Goal: Task Accomplishment & Management: Use online tool/utility

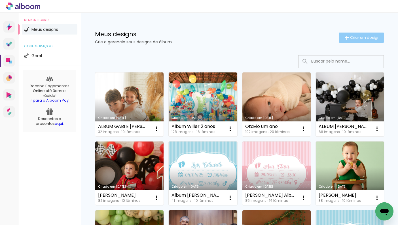
click at [360, 39] on span "Criar um design" at bounding box center [364, 38] width 29 height 4
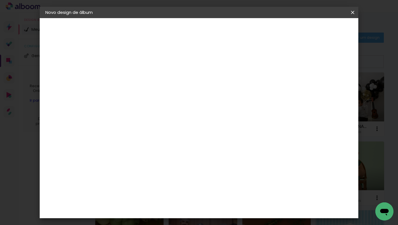
click at [138, 73] on input at bounding box center [138, 76] width 0 height 9
type input "ALBUM [PERSON_NAME]"
type paper-input "ALBUM [PERSON_NAME]"
click at [0, 0] on slot "Avançar" at bounding box center [0, 0] width 0 height 0
click at [0, 0] on slot "Tamanho Livre" at bounding box center [0, 0] width 0 height 0
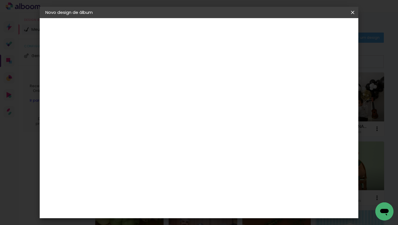
click at [0, 0] on slot "Avançar" at bounding box center [0, 0] width 0 height 0
click at [235, 159] on input "60" at bounding box center [232, 160] width 15 height 8
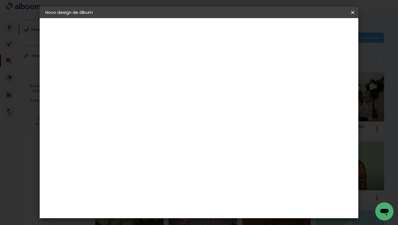
type input "40"
type paper-input "40"
click at [121, 122] on input "30" at bounding box center [120, 122] width 15 height 8
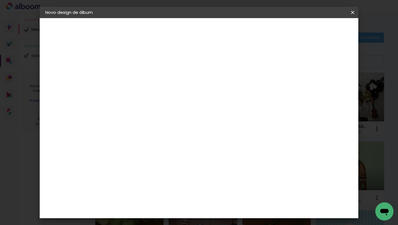
type input "20"
type paper-input "20"
type input "1"
type paper-input "1"
click at [142, 66] on input "1" at bounding box center [134, 64] width 20 height 7
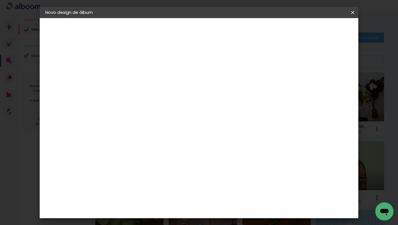
type input "0"
type paper-input "0"
click at [142, 66] on input "0" at bounding box center [134, 64] width 20 height 7
click at [321, 32] on span "Iniciar design" at bounding box center [308, 30] width 26 height 4
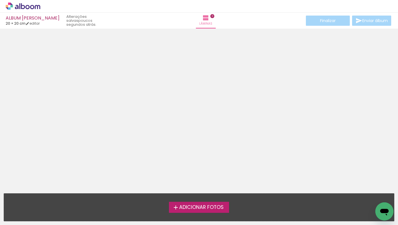
click at [210, 209] on span "Adicionar Fotos" at bounding box center [201, 207] width 44 height 5
click at [0, 0] on input "file" at bounding box center [0, 0] width 0 height 0
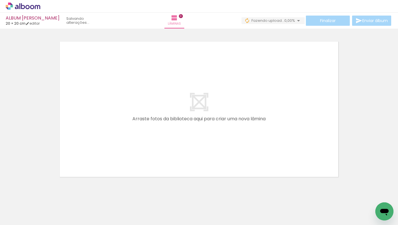
click at [26, 217] on span "Adicionar Fotos" at bounding box center [20, 217] width 17 height 6
click at [0, 0] on input "file" at bounding box center [0, 0] width 0 height 0
click at [25, 218] on span "Adicionar Fotos" at bounding box center [20, 217] width 17 height 6
click at [0, 0] on input "file" at bounding box center [0, 0] width 0 height 0
click at [20, 218] on span "Adicionar Fotos" at bounding box center [20, 217] width 17 height 6
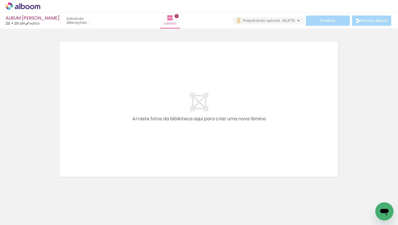
click at [0, 0] on input "file" at bounding box center [0, 0] width 0 height 0
click at [18, 216] on span "Adicionar Fotos" at bounding box center [20, 217] width 17 height 6
click at [0, 0] on input "file" at bounding box center [0, 0] width 0 height 0
click at [24, 217] on span "Adicionar Fotos" at bounding box center [20, 217] width 17 height 6
click at [0, 0] on input "file" at bounding box center [0, 0] width 0 height 0
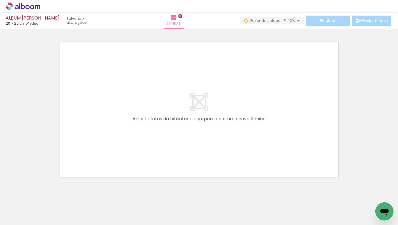
click at [21, 218] on span "Adicionar Fotos" at bounding box center [20, 217] width 17 height 6
click at [0, 0] on input "file" at bounding box center [0, 0] width 0 height 0
click at [20, 218] on span "Adicionar Fotos" at bounding box center [20, 217] width 17 height 6
click at [0, 0] on input "file" at bounding box center [0, 0] width 0 height 0
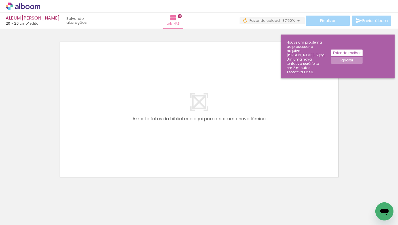
click at [0, 0] on slot "Ignorar" at bounding box center [0, 0] width 0 height 0
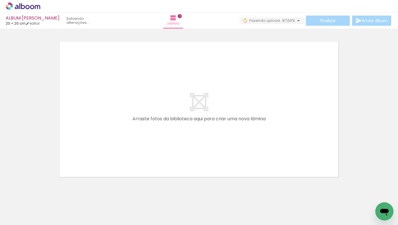
click at [46, 209] on iron-horizontal-list at bounding box center [40, 207] width 11 height 35
click at [19, 214] on span "Adicionar Fotos" at bounding box center [20, 217] width 17 height 6
click at [0, 0] on input "file" at bounding box center [0, 0] width 0 height 0
click at [46, 205] on iron-horizontal-list at bounding box center [40, 207] width 11 height 35
click at [24, 216] on span "Adicionar Fotos" at bounding box center [20, 217] width 17 height 6
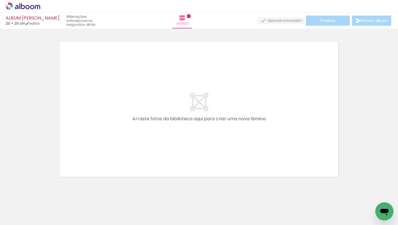
click at [0, 0] on input "file" at bounding box center [0, 0] width 0 height 0
click at [46, 204] on iron-horizontal-list at bounding box center [40, 207] width 11 height 35
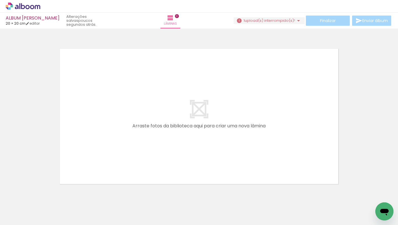
click at [312, 207] on div at bounding box center [311, 206] width 28 height 28
click at [300, 195] on iron-icon at bounding box center [298, 195] width 6 height 6
click at [28, 216] on span "Adicionar Fotos" at bounding box center [20, 217] width 17 height 6
click at [0, 0] on input "file" at bounding box center [0, 0] width 0 height 0
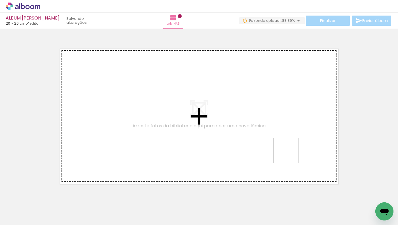
drag, startPoint x: 316, startPoint y: 208, endPoint x: 290, endPoint y: 155, distance: 59.4
click at [290, 155] on quentale-workspace at bounding box center [199, 112] width 398 height 225
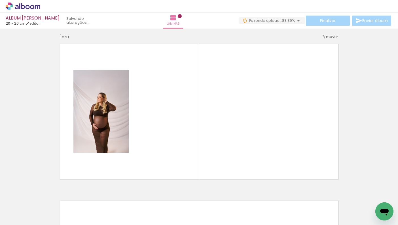
scroll to position [7, 0]
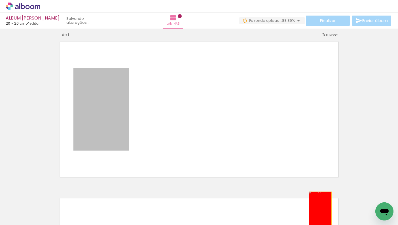
drag, startPoint x: 120, startPoint y: 112, endPoint x: 320, endPoint y: 207, distance: 221.3
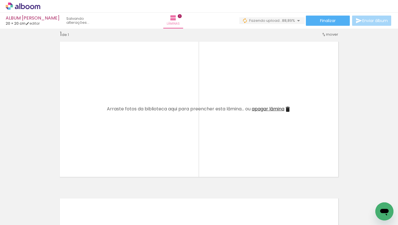
click at [13, 215] on span "Adicionar Fotos" at bounding box center [20, 217] width 17 height 6
click at [0, 0] on input "file" at bounding box center [0, 0] width 0 height 0
click at [19, 216] on span "Adicionar Fotos" at bounding box center [20, 217] width 17 height 6
click at [0, 0] on input "file" at bounding box center [0, 0] width 0 height 0
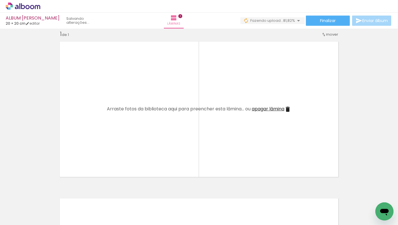
click at [21, 218] on span "Adicionar Fotos" at bounding box center [20, 217] width 17 height 6
click at [0, 0] on input "file" at bounding box center [0, 0] width 0 height 0
click at [27, 218] on span "Adicionar Fotos" at bounding box center [20, 217] width 17 height 6
click at [0, 0] on input "file" at bounding box center [0, 0] width 0 height 0
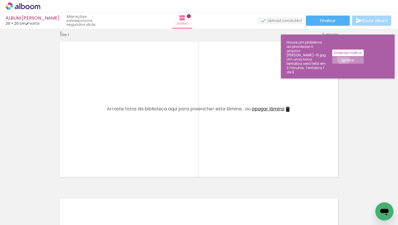
click at [0, 0] on slot "Ignorar" at bounding box center [0, 0] width 0 height 0
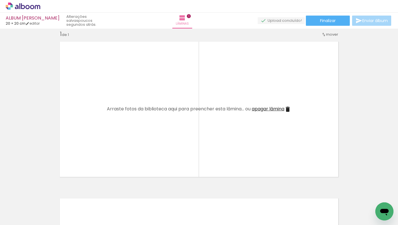
scroll to position [0, 25]
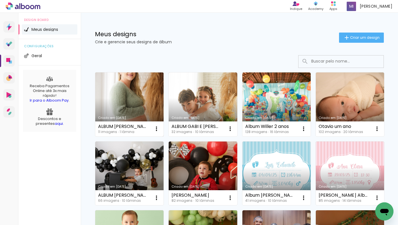
click at [145, 101] on link "Criado em [DATE]" at bounding box center [129, 105] width 68 height 64
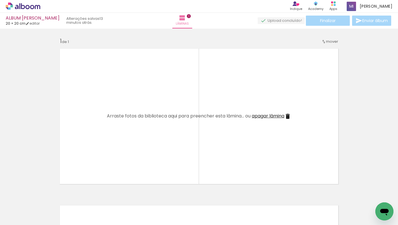
click at [19, 219] on span "Adicionar Fotos" at bounding box center [20, 217] width 17 height 6
click at [0, 0] on input "file" at bounding box center [0, 0] width 0 height 0
click at [26, 219] on span "Adicionar Fotos" at bounding box center [20, 217] width 17 height 6
click at [0, 0] on input "file" at bounding box center [0, 0] width 0 height 0
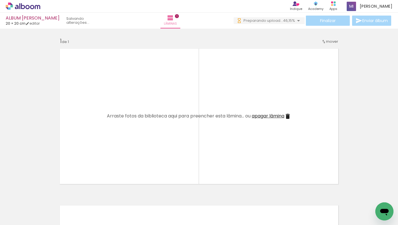
scroll to position [0, 0]
click at [27, 218] on span "Adicionar Fotos" at bounding box center [20, 217] width 17 height 6
click at [0, 0] on input "file" at bounding box center [0, 0] width 0 height 0
click at [24, 222] on paper-button "Adicionar Fotos" at bounding box center [17, 217] width 27 height 9
click at [0, 0] on input "file" at bounding box center [0, 0] width 0 height 0
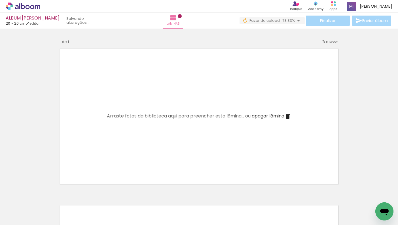
scroll to position [0, 597]
click at [25, 220] on span "Adicionar Fotos" at bounding box center [20, 217] width 17 height 6
click at [0, 0] on input "file" at bounding box center [0, 0] width 0 height 0
click at [24, 215] on span "Adicionar Fotos" at bounding box center [20, 217] width 17 height 6
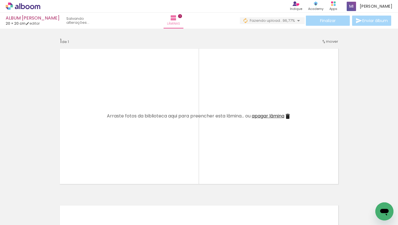
click at [0, 0] on input "file" at bounding box center [0, 0] width 0 height 0
click at [20, 218] on span "Adicionar Fotos" at bounding box center [20, 217] width 17 height 6
click at [0, 0] on input "file" at bounding box center [0, 0] width 0 height 0
click at [25, 217] on span "Adicionar Fotos" at bounding box center [20, 217] width 17 height 6
click at [0, 0] on input "file" at bounding box center [0, 0] width 0 height 0
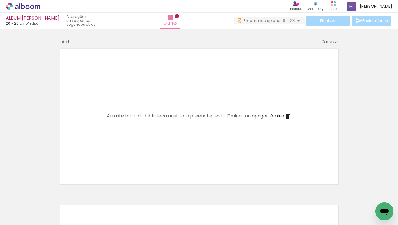
click at [21, 220] on span "Adicionar Fotos" at bounding box center [20, 217] width 17 height 6
click at [0, 0] on input "file" at bounding box center [0, 0] width 0 height 0
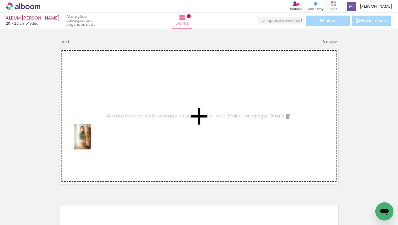
drag, startPoint x: 59, startPoint y: 209, endPoint x: 91, endPoint y: 141, distance: 75.0
click at [91, 141] on quentale-workspace at bounding box center [199, 112] width 398 height 225
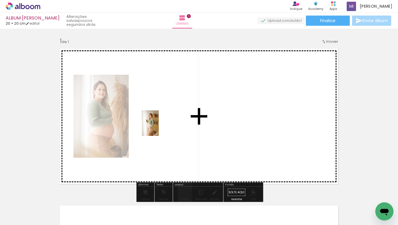
drag, startPoint x: 90, startPoint y: 203, endPoint x: 159, endPoint y: 127, distance: 103.5
click at [159, 127] on quentale-workspace at bounding box center [199, 112] width 398 height 225
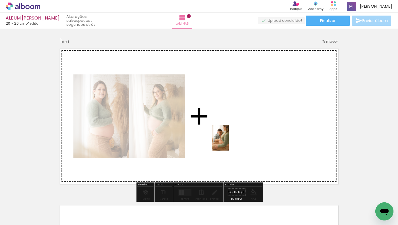
drag, startPoint x: 120, startPoint y: 209, endPoint x: 236, endPoint y: 137, distance: 136.5
click at [236, 137] on quentale-workspace at bounding box center [199, 112] width 398 height 225
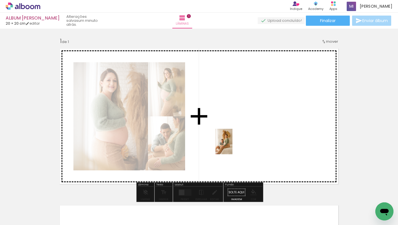
drag, startPoint x: 160, startPoint y: 207, endPoint x: 242, endPoint y: 121, distance: 119.2
click at [242, 121] on quentale-workspace at bounding box center [199, 112] width 398 height 225
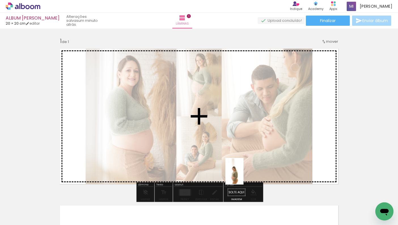
drag, startPoint x: 219, startPoint y: 210, endPoint x: 267, endPoint y: 154, distance: 73.3
click at [267, 154] on quentale-workspace at bounding box center [199, 112] width 398 height 225
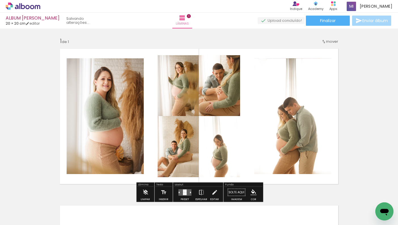
drag, startPoint x: 248, startPoint y: 215, endPoint x: 301, endPoint y: 150, distance: 83.5
click at [301, 150] on quentale-workspace at bounding box center [199, 112] width 398 height 225
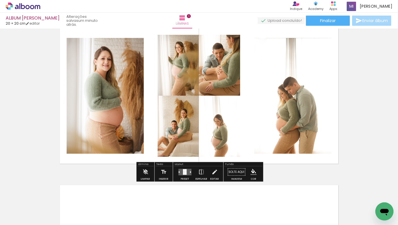
scroll to position [22, 0]
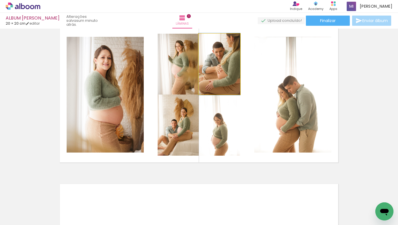
click at [219, 82] on quentale-photo at bounding box center [219, 64] width 41 height 61
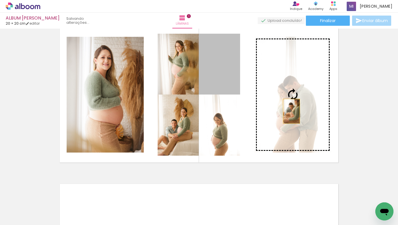
drag, startPoint x: 217, startPoint y: 72, endPoint x: 291, endPoint y: 111, distance: 83.6
click at [0, 0] on slot at bounding box center [0, 0] width 0 height 0
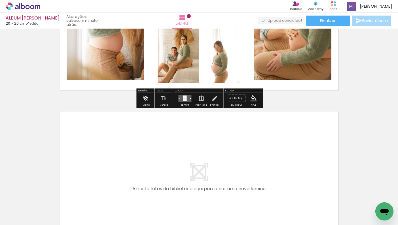
scroll to position [133, 0]
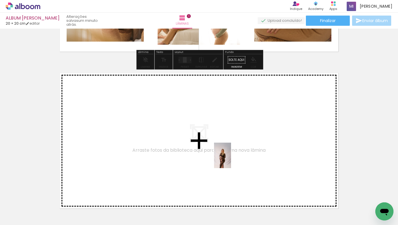
drag, startPoint x: 284, startPoint y: 210, endPoint x: 158, endPoint y: 139, distance: 144.8
click at [158, 139] on quentale-workspace at bounding box center [199, 112] width 398 height 225
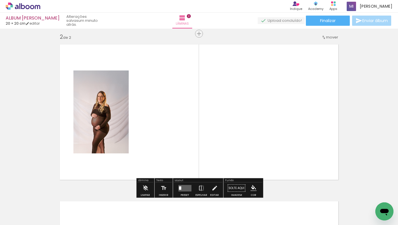
scroll to position [164, 0]
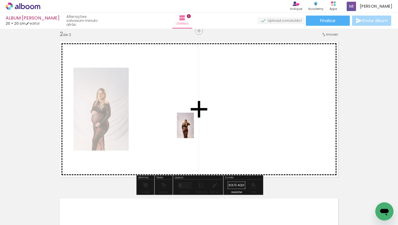
drag, startPoint x: 320, startPoint y: 204, endPoint x: 192, endPoint y: 129, distance: 148.1
click at [192, 129] on quentale-workspace at bounding box center [199, 112] width 398 height 225
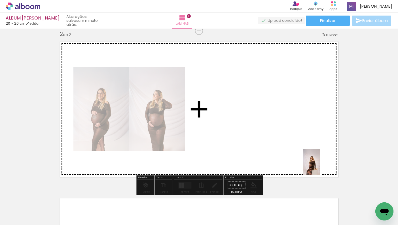
drag, startPoint x: 346, startPoint y: 213, endPoint x: 290, endPoint y: 138, distance: 93.7
click at [290, 138] on quentale-workspace at bounding box center [199, 112] width 398 height 225
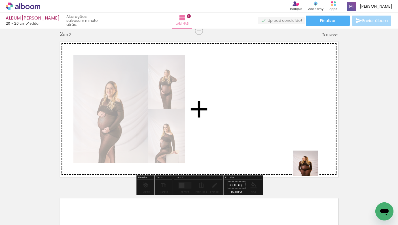
drag, startPoint x: 374, startPoint y: 197, endPoint x: 308, endPoint y: 167, distance: 72.7
click at [308, 167] on quentale-workspace at bounding box center [199, 112] width 398 height 225
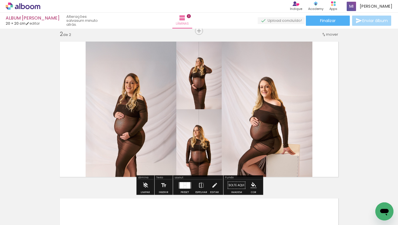
scroll to position [0, 140]
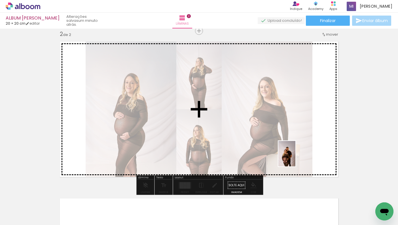
drag, startPoint x: 271, startPoint y: 211, endPoint x: 295, endPoint y: 158, distance: 58.2
click at [295, 158] on quentale-workspace at bounding box center [199, 112] width 398 height 225
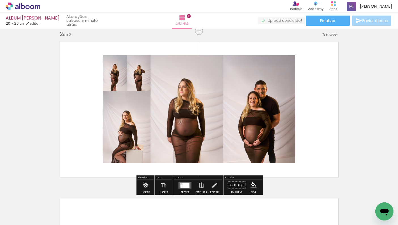
click at [182, 184] on div at bounding box center [183, 185] width 3 height 5
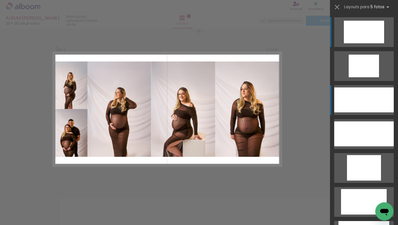
click at [361, 105] on div at bounding box center [367, 100] width 17 height 25
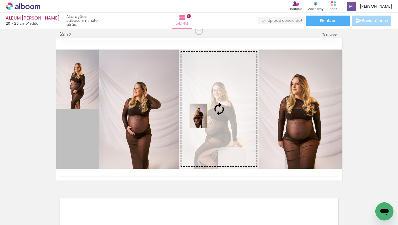
drag, startPoint x: 84, startPoint y: 139, endPoint x: 199, endPoint y: 116, distance: 117.7
click at [0, 0] on slot at bounding box center [0, 0] width 0 height 0
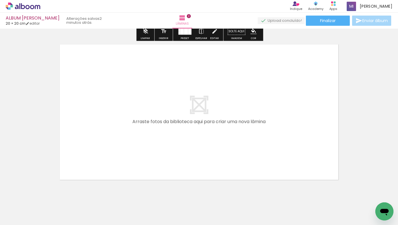
scroll to position [321, 0]
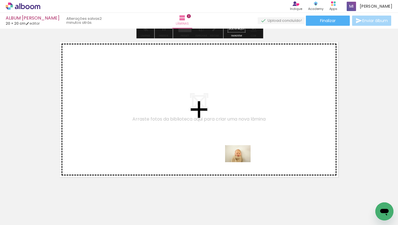
drag, startPoint x: 297, startPoint y: 203, endPoint x: 233, endPoint y: 154, distance: 80.4
click at [233, 154] on quentale-workspace at bounding box center [199, 112] width 398 height 225
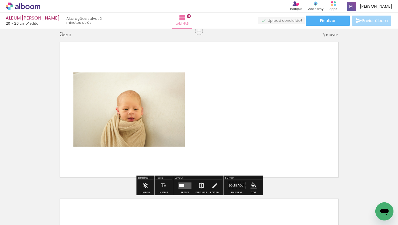
scroll to position [321, 0]
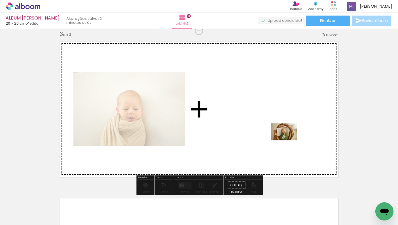
drag, startPoint x: 334, startPoint y: 206, endPoint x: 288, endPoint y: 141, distance: 79.9
click at [288, 141] on quentale-workspace at bounding box center [199, 112] width 398 height 225
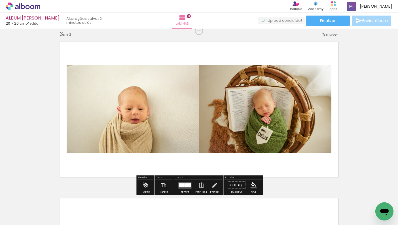
scroll to position [0, 223]
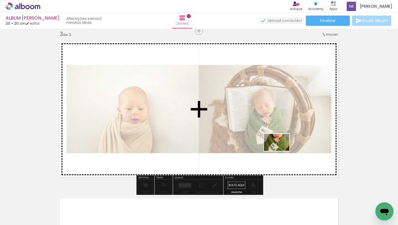
drag, startPoint x: 278, startPoint y: 208, endPoint x: 281, endPoint y: 151, distance: 57.3
click at [281, 151] on quentale-workspace at bounding box center [199, 112] width 398 height 225
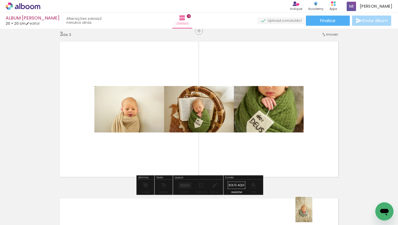
drag, startPoint x: 310, startPoint y: 203, endPoint x: 312, endPoint y: 214, distance: 11.1
click at [312, 214] on div at bounding box center [309, 206] width 19 height 28
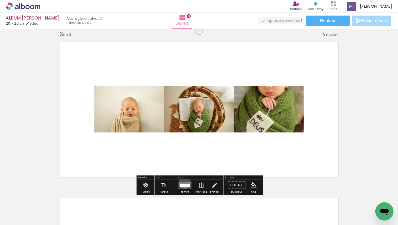
click at [183, 183] on quentale-layouter at bounding box center [184, 185] width 13 height 7
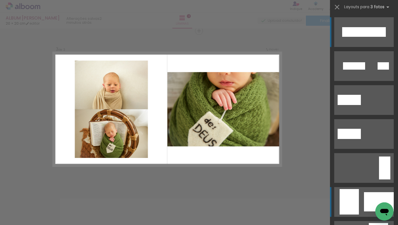
click at [368, 194] on div at bounding box center [379, 201] width 30 height 19
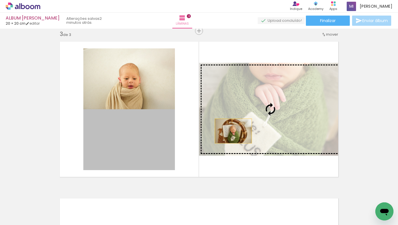
drag, startPoint x: 164, startPoint y: 139, endPoint x: 234, endPoint y: 131, distance: 70.7
click at [0, 0] on slot at bounding box center [0, 0] width 0 height 0
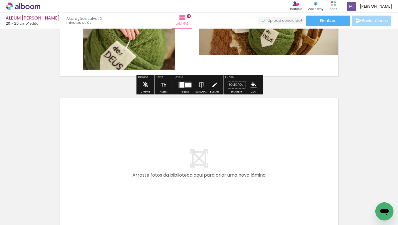
scroll to position [426, 0]
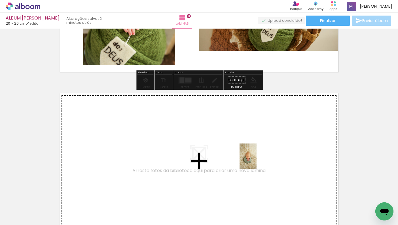
drag, startPoint x: 309, startPoint y: 203, endPoint x: 256, endPoint y: 161, distance: 67.1
click at [256, 161] on quentale-workspace at bounding box center [199, 112] width 398 height 225
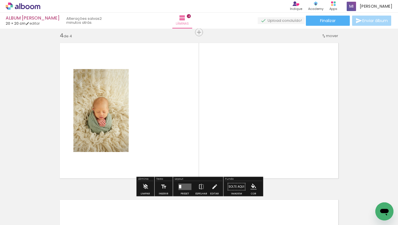
scroll to position [478, 0]
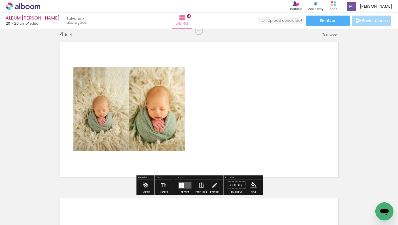
drag, startPoint x: 341, startPoint y: 212, endPoint x: 256, endPoint y: 151, distance: 104.0
click at [256, 151] on quentale-workspace at bounding box center [199, 112] width 398 height 225
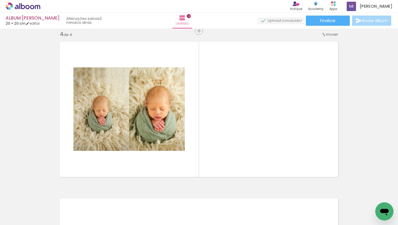
scroll to position [0, 648]
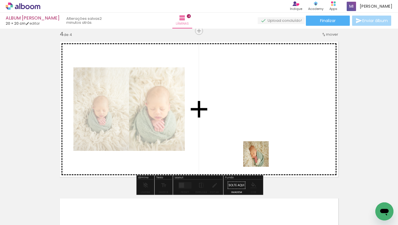
drag, startPoint x: 269, startPoint y: 203, endPoint x: 260, endPoint y: 155, distance: 49.2
click at [260, 155] on quentale-workspace at bounding box center [199, 112] width 398 height 225
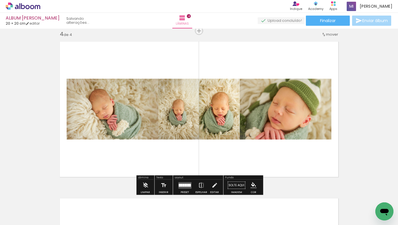
drag, startPoint x: 236, startPoint y: 207, endPoint x: 260, endPoint y: 157, distance: 56.3
click at [260, 157] on quentale-workspace at bounding box center [199, 112] width 398 height 225
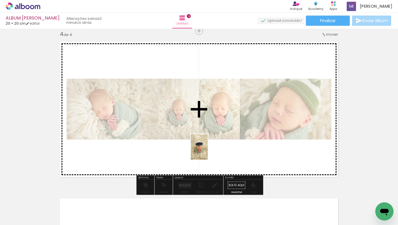
drag, startPoint x: 173, startPoint y: 202, endPoint x: 208, endPoint y: 151, distance: 61.6
click at [208, 151] on quentale-workspace at bounding box center [199, 112] width 398 height 225
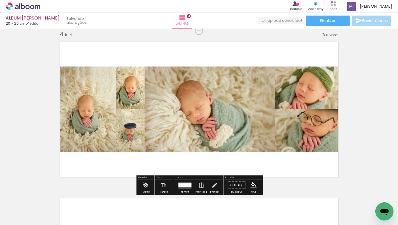
drag, startPoint x: 146, startPoint y: 207, endPoint x: 203, endPoint y: 126, distance: 99.0
click at [203, 126] on quentale-workspace at bounding box center [199, 112] width 398 height 225
click at [189, 184] on div at bounding box center [190, 184] width 3 height 2
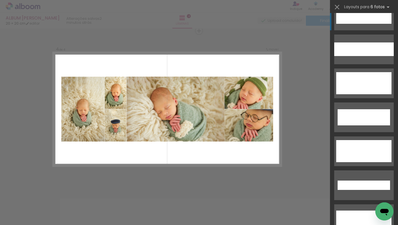
scroll to position [456, 0]
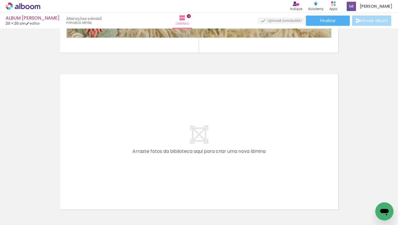
scroll to position [0, 330]
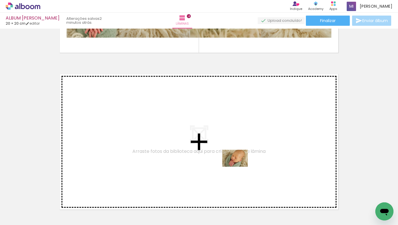
drag, startPoint x: 271, startPoint y: 205, endPoint x: 235, endPoint y: 156, distance: 60.8
click at [235, 156] on quentale-workspace at bounding box center [199, 112] width 398 height 225
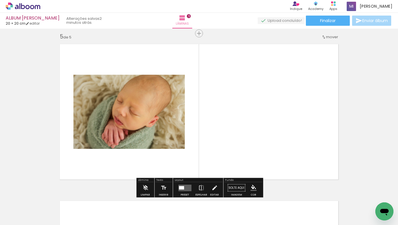
scroll to position [635, 0]
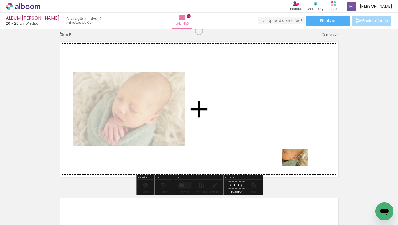
drag, startPoint x: 305, startPoint y: 205, endPoint x: 292, endPoint y: 135, distance: 71.5
click at [292, 135] on quentale-workspace at bounding box center [199, 112] width 398 height 225
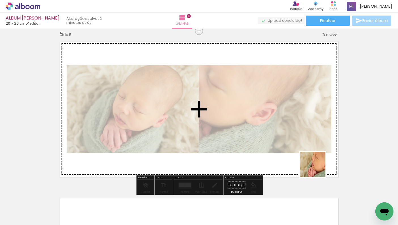
drag, startPoint x: 327, startPoint y: 203, endPoint x: 310, endPoint y: 148, distance: 58.3
click at [310, 148] on quentale-workspace at bounding box center [199, 112] width 398 height 225
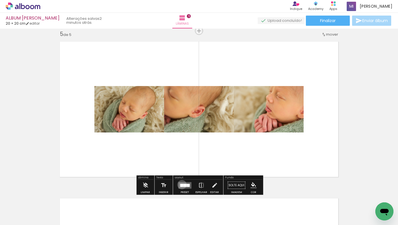
click at [180, 185] on div at bounding box center [181, 185] width 3 height 3
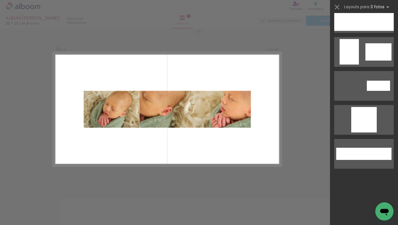
scroll to position [0, 0]
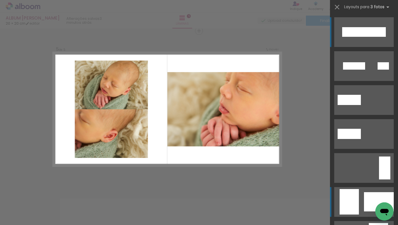
click at [375, 192] on div at bounding box center [379, 201] width 30 height 19
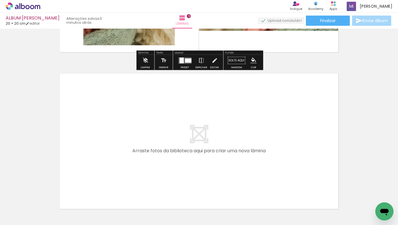
scroll to position [765, 0]
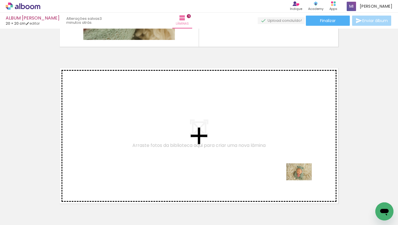
drag, startPoint x: 360, startPoint y: 204, endPoint x: 284, endPoint y: 171, distance: 82.7
click at [284, 171] on quentale-workspace at bounding box center [199, 112] width 398 height 225
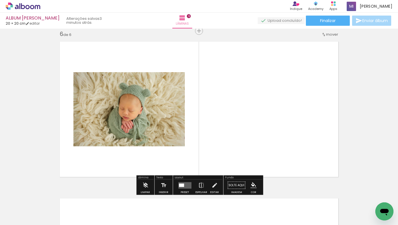
scroll to position [0, 445]
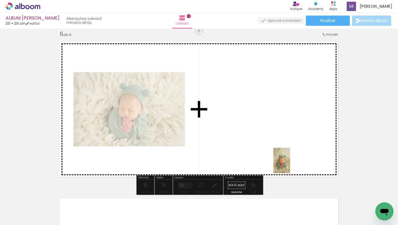
drag, startPoint x: 287, startPoint y: 208, endPoint x: 289, endPoint y: 164, distance: 44.5
click at [289, 164] on quentale-workspace at bounding box center [199, 112] width 398 height 225
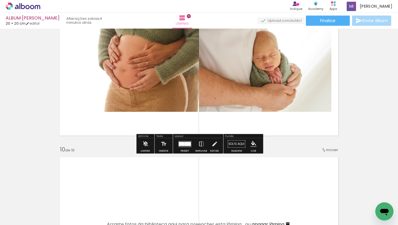
scroll to position [1306, 0]
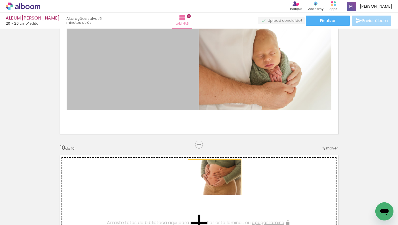
drag, startPoint x: 184, startPoint y: 97, endPoint x: 214, endPoint y: 177, distance: 86.3
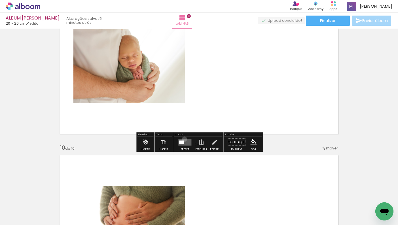
click at [183, 139] on quentale-layouter at bounding box center [184, 142] width 13 height 7
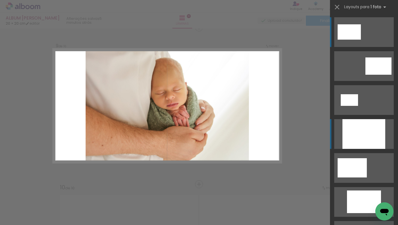
scroll to position [1263, 0]
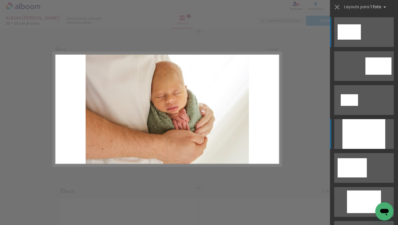
click at [362, 139] on div at bounding box center [363, 134] width 43 height 30
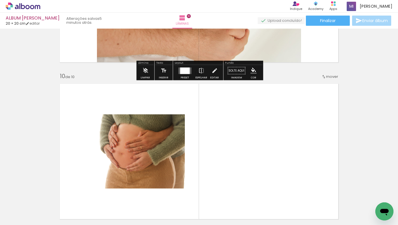
scroll to position [1458, 0]
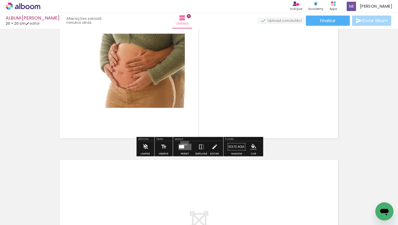
click at [183, 141] on div at bounding box center [184, 146] width 15 height 11
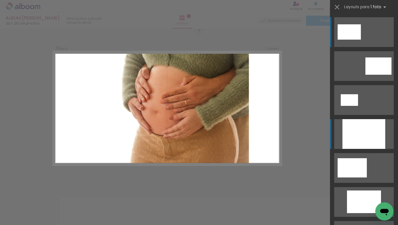
scroll to position [1419, 0]
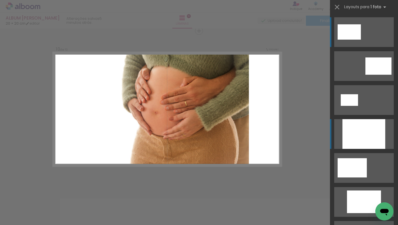
click at [361, 136] on div at bounding box center [363, 134] width 43 height 30
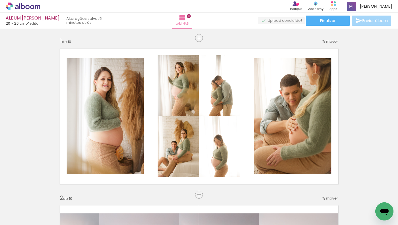
scroll to position [0, 0]
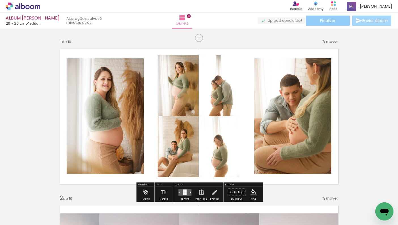
click at [322, 21] on span "Finalizar" at bounding box center [328, 21] width 16 height 4
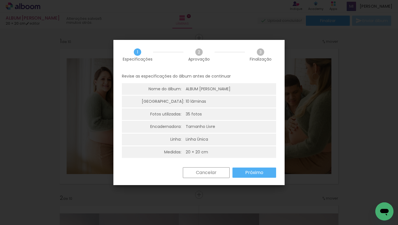
click at [0, 0] on slot "Próximo" at bounding box center [0, 0] width 0 height 0
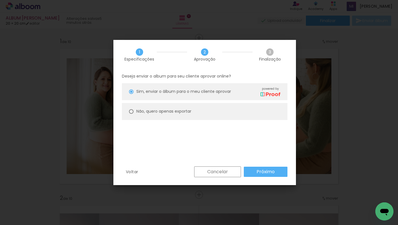
click at [180, 108] on paper-radio-button "Não, quero apenas exportar" at bounding box center [204, 111] width 165 height 17
type paper-radio-button "on"
click at [0, 0] on slot "Próximo" at bounding box center [0, 0] width 0 height 0
type input "Alta, 300 DPI"
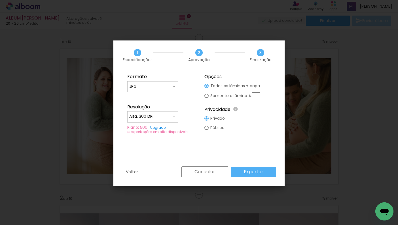
click at [0, 0] on slot "Exportar" at bounding box center [0, 0] width 0 height 0
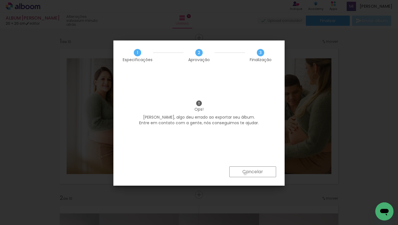
click at [0, 0] on slot "Cancelar" at bounding box center [0, 0] width 0 height 0
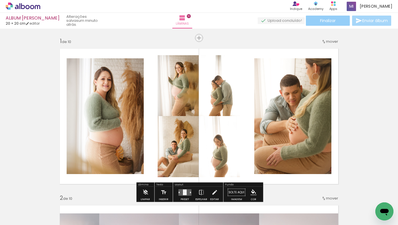
click at [320, 21] on span "Finalizar" at bounding box center [328, 21] width 16 height 4
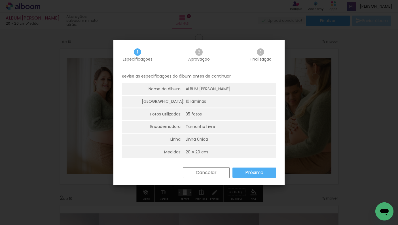
click at [0, 0] on slot "Próximo" at bounding box center [0, 0] width 0 height 0
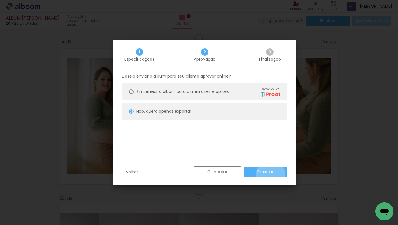
click at [0, 0] on slot "Próximo" at bounding box center [0, 0] width 0 height 0
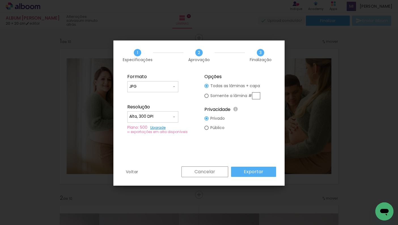
click at [265, 173] on paper-button "Exportar" at bounding box center [253, 172] width 45 height 10
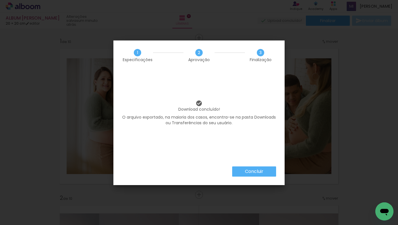
scroll to position [0, 14]
click at [0, 0] on slot "Concluir" at bounding box center [0, 0] width 0 height 0
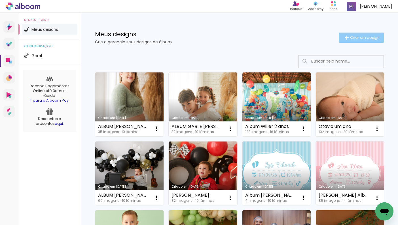
click at [359, 41] on paper-button "Criar um design" at bounding box center [361, 38] width 45 height 10
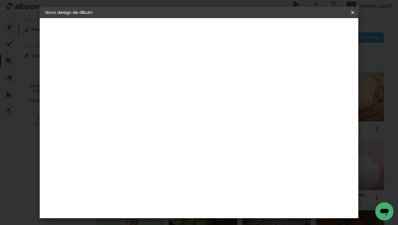
click at [138, 78] on input at bounding box center [138, 76] width 0 height 9
type input "SMASH BERNARDO"
type paper-input "SMASH BERNARDO"
click at [0, 0] on slot "Avançar" at bounding box center [0, 0] width 0 height 0
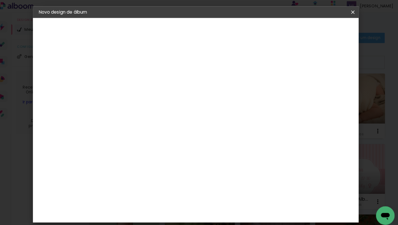
click at [0, 0] on slot "Tamanho Livre" at bounding box center [0, 0] width 0 height 0
click at [0, 0] on slot "Avançar" at bounding box center [0, 0] width 0 height 0
click at [236, 158] on input "60" at bounding box center [239, 160] width 15 height 8
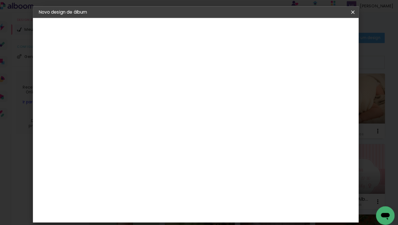
scroll to position [153, 0]
type input "40"
type paper-input "40"
click at [124, 122] on input "30" at bounding box center [127, 122] width 15 height 8
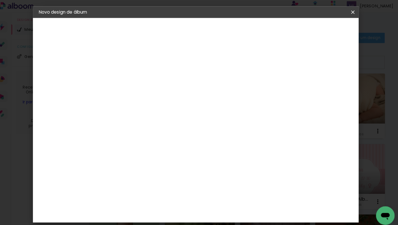
type input "20"
type paper-input "20"
type input "1"
type paper-input "1"
click at [133, 65] on input "1" at bounding box center [134, 64] width 20 height 7
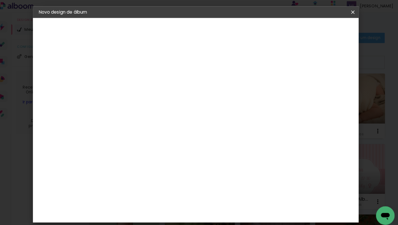
type input "0"
type paper-input "0"
click at [133, 65] on input "0" at bounding box center [134, 64] width 20 height 7
click at [315, 28] on span "Iniciar design" at bounding box center [308, 30] width 26 height 4
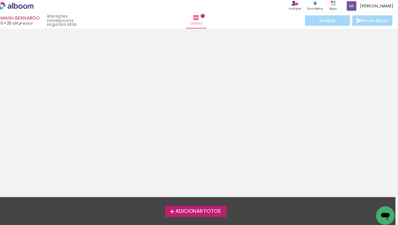
click at [201, 210] on label "Adicionar Fotos" at bounding box center [199, 207] width 60 height 11
click at [0, 0] on input "file" at bounding box center [0, 0] width 0 height 0
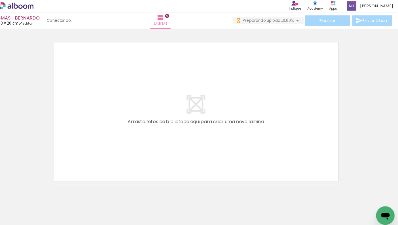
click at [354, 53] on div at bounding box center [199, 102] width 398 height 157
click at [285, 25] on div "Finalizar Enviar álbum" at bounding box center [313, 21] width 157 height 10
click at [284, 19] on span "0,00%" at bounding box center [289, 20] width 11 height 5
click at [279, 31] on div "[PERSON_NAME]-2.jpg" at bounding box center [290, 30] width 37 height 3
click at [207, 83] on quentale-layouter at bounding box center [199, 110] width 286 height 143
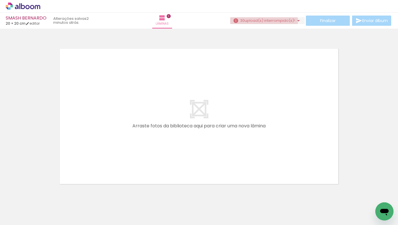
click at [261, 22] on span "upload(s) interrompido(s)!" at bounding box center [269, 20] width 50 height 5
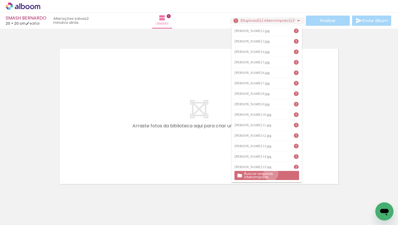
click at [0, 0] on slot "Buscar arquivos interrompidos" at bounding box center [0, 0] width 0 height 0
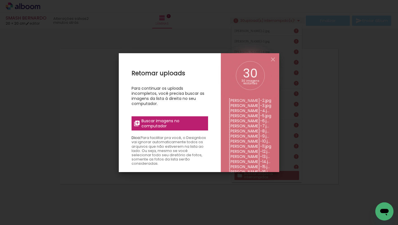
click at [175, 128] on span "Buscar imagens no computador" at bounding box center [172, 123] width 63 height 10
click at [0, 0] on input "file" at bounding box center [0, 0] width 0 height 0
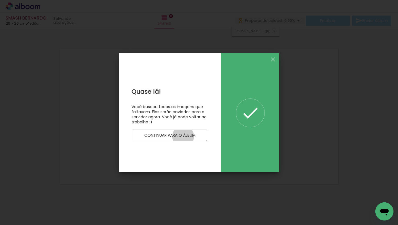
click at [0, 0] on slot "Continuar para o álbum" at bounding box center [0, 0] width 0 height 0
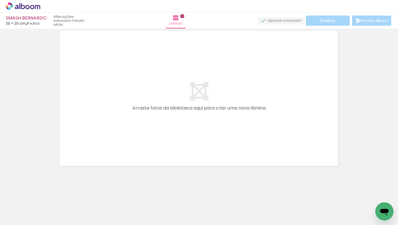
scroll to position [0, 597]
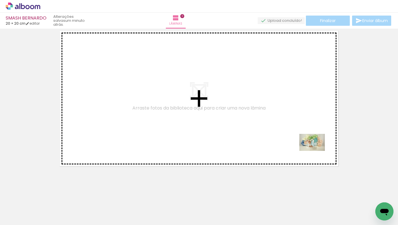
drag, startPoint x: 373, startPoint y: 203, endPoint x: 270, endPoint y: 120, distance: 133.2
click at [270, 120] on quentale-workspace at bounding box center [199, 112] width 398 height 225
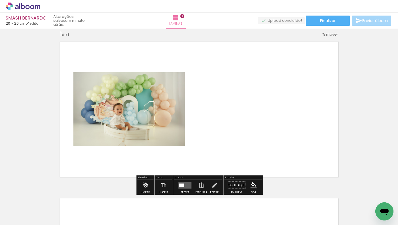
scroll to position [0, 0]
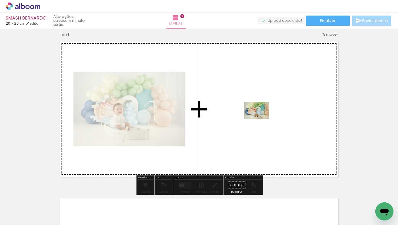
drag, startPoint x: 65, startPoint y: 203, endPoint x: 260, endPoint y: 120, distance: 212.7
click at [260, 120] on quentale-workspace at bounding box center [199, 112] width 398 height 225
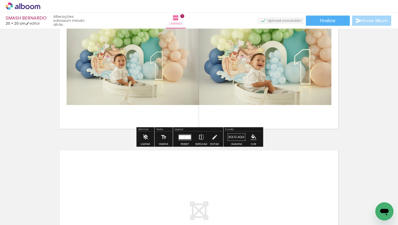
scroll to position [71, 0]
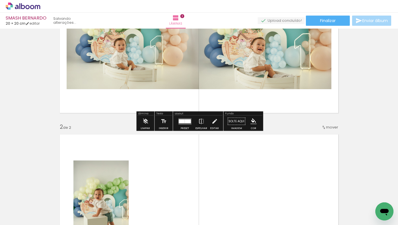
drag, startPoint x: 96, startPoint y: 208, endPoint x: 106, endPoint y: 181, distance: 28.8
click at [106, 181] on quentale-workspace at bounding box center [199, 112] width 398 height 225
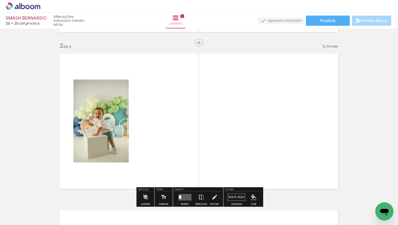
scroll to position [164, 0]
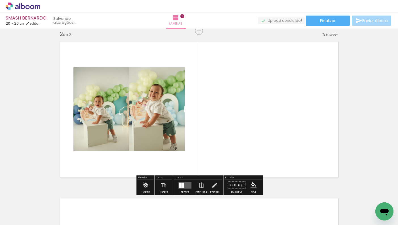
drag, startPoint x: 127, startPoint y: 206, endPoint x: 153, endPoint y: 157, distance: 55.4
click at [153, 157] on quentale-workspace at bounding box center [199, 112] width 398 height 225
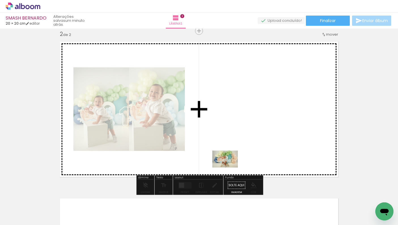
drag, startPoint x: 185, startPoint y: 207, endPoint x: 238, endPoint y: 160, distance: 70.6
click at [238, 160] on quentale-workspace at bounding box center [199, 112] width 398 height 225
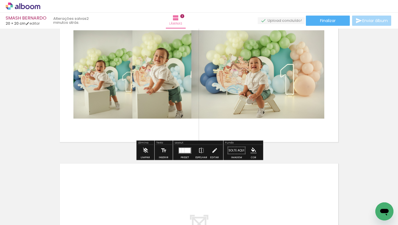
scroll to position [213, 0]
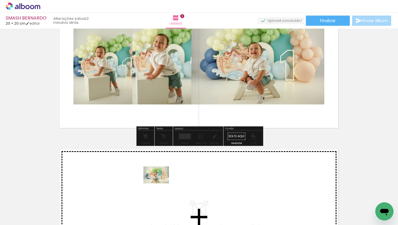
drag, startPoint x: 159, startPoint y: 210, endPoint x: 160, endPoint y: 183, distance: 26.4
click at [160, 183] on quentale-workspace at bounding box center [199, 112] width 398 height 225
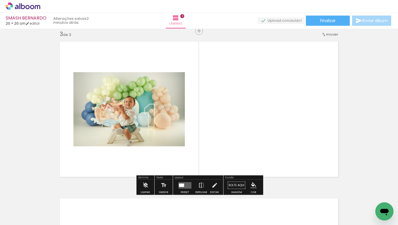
scroll to position [0, 0]
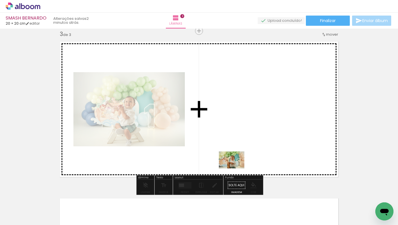
drag, startPoint x: 220, startPoint y: 208, endPoint x: 246, endPoint y: 152, distance: 62.2
click at [246, 152] on quentale-workspace at bounding box center [199, 112] width 398 height 225
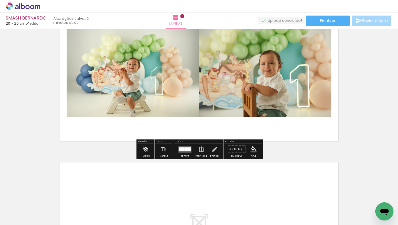
scroll to position [382, 0]
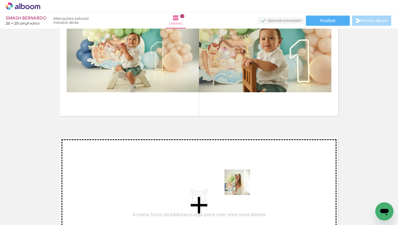
drag, startPoint x: 248, startPoint y: 207, endPoint x: 235, endPoint y: 171, distance: 38.2
click at [235, 171] on quentale-workspace at bounding box center [199, 112] width 398 height 225
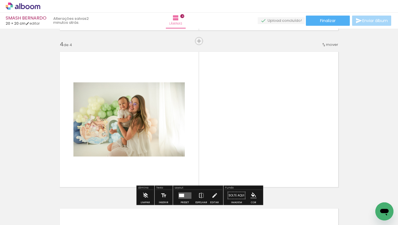
scroll to position [478, 0]
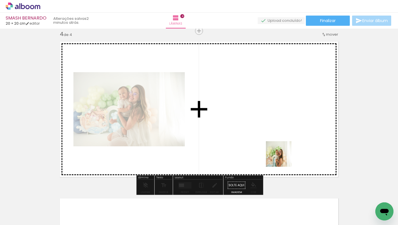
drag, startPoint x: 277, startPoint y: 206, endPoint x: 282, endPoint y: 157, distance: 49.0
click at [282, 157] on quentale-workspace at bounding box center [199, 112] width 398 height 225
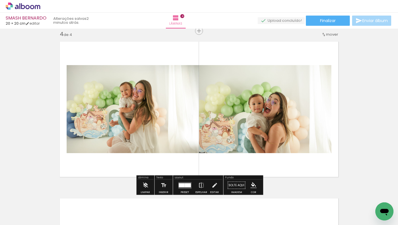
scroll to position [0, 69]
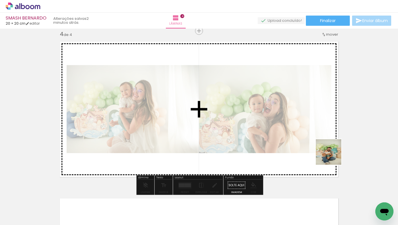
drag, startPoint x: 310, startPoint y: 208, endPoint x: 334, endPoint y: 153, distance: 60.0
click at [334, 153] on quentale-workspace at bounding box center [199, 112] width 398 height 225
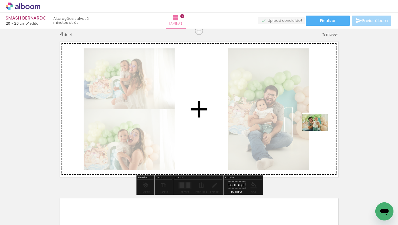
drag, startPoint x: 343, startPoint y: 203, endPoint x: 319, endPoint y: 131, distance: 75.9
click at [319, 131] on quentale-workspace at bounding box center [199, 112] width 398 height 225
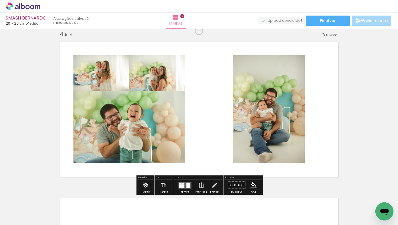
click at [182, 187] on div at bounding box center [181, 185] width 5 height 3
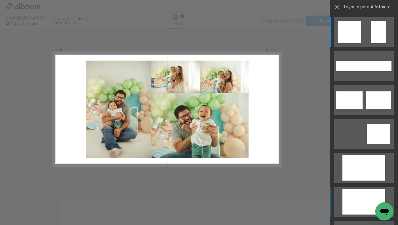
click at [368, 181] on div at bounding box center [361, 176] width 13 height 8
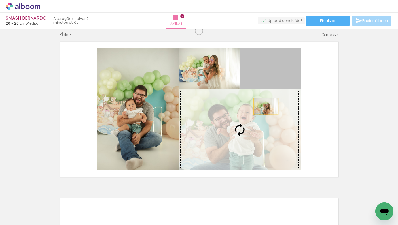
drag, startPoint x: 278, startPoint y: 69, endPoint x: 266, endPoint y: 107, distance: 39.2
click at [0, 0] on slot at bounding box center [0, 0] width 0 height 0
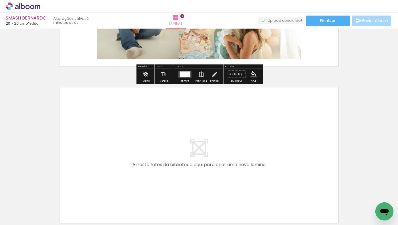
scroll to position [599, 0]
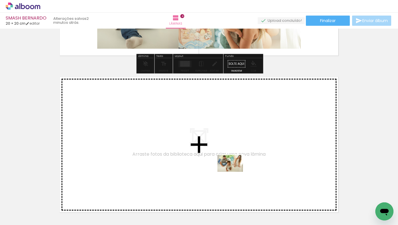
click at [234, 171] on quentale-workspace at bounding box center [199, 112] width 398 height 225
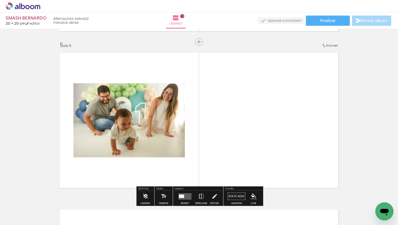
scroll to position [635, 0]
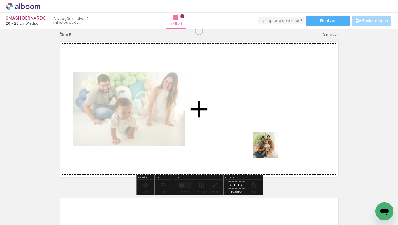
drag, startPoint x: 267, startPoint y: 211, endPoint x: 269, endPoint y: 142, distance: 68.3
click at [269, 142] on quentale-workspace at bounding box center [199, 112] width 398 height 225
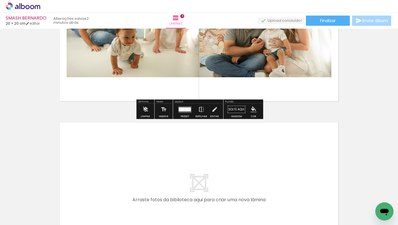
scroll to position [0, 88]
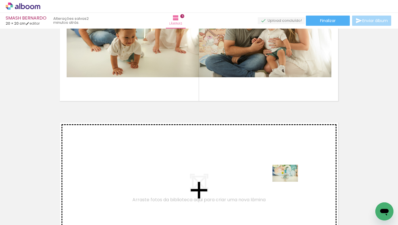
drag, startPoint x: 344, startPoint y: 205, endPoint x: 289, endPoint y: 182, distance: 59.5
click at [289, 182] on quentale-workspace at bounding box center [199, 112] width 398 height 225
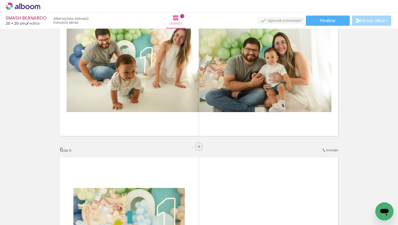
scroll to position [666, 0]
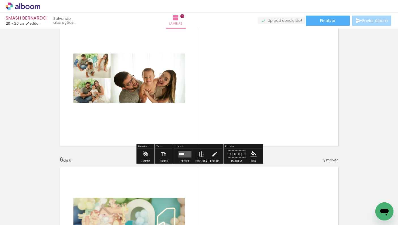
drag, startPoint x: 284, startPoint y: 205, endPoint x: 274, endPoint y: 123, distance: 82.6
click at [274, 123] on quentale-workspace at bounding box center [199, 112] width 398 height 225
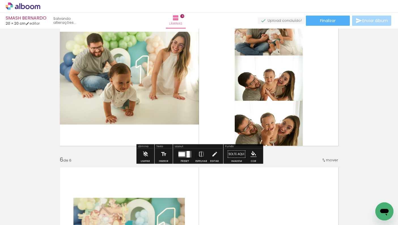
drag, startPoint x: 308, startPoint y: 209, endPoint x: 297, endPoint y: 105, distance: 104.5
click at [297, 105] on quentale-workspace at bounding box center [199, 112] width 398 height 225
click at [182, 152] on div at bounding box center [181, 154] width 7 height 4
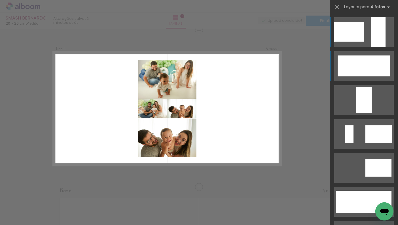
scroll to position [635, 0]
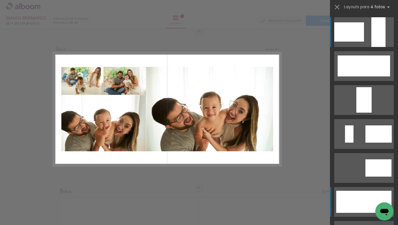
click at [360, 200] on div at bounding box center [374, 202] width 33 height 22
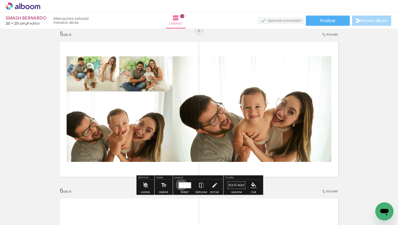
click at [180, 185] on div at bounding box center [180, 186] width 5 height 4
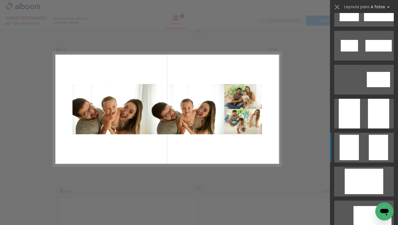
scroll to position [1522, 0]
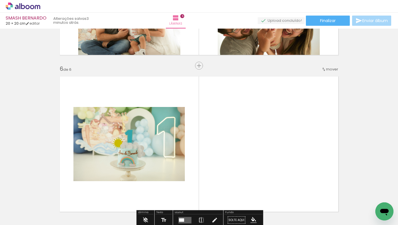
scroll to position [764, 0]
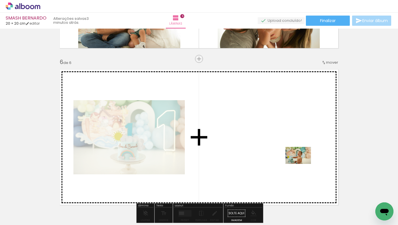
drag, startPoint x: 340, startPoint y: 209, endPoint x: 301, endPoint y: 161, distance: 61.9
click at [301, 161] on quentale-workspace at bounding box center [199, 112] width 398 height 225
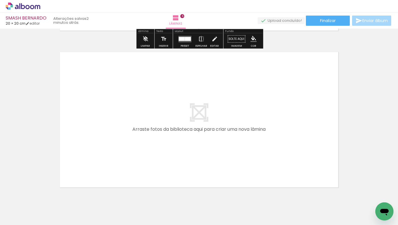
scroll to position [0, 280]
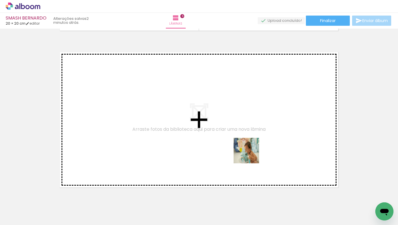
drag, startPoint x: 295, startPoint y: 208, endPoint x: 250, endPoint y: 155, distance: 69.1
click at [250, 155] on quentale-workspace at bounding box center [199, 112] width 398 height 225
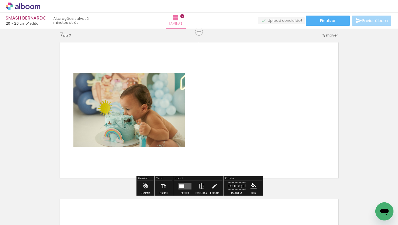
scroll to position [949, 0]
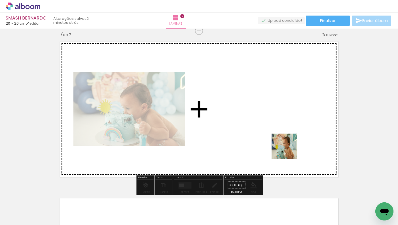
drag, startPoint x: 318, startPoint y: 206, endPoint x: 288, endPoint y: 150, distance: 63.9
click at [288, 150] on quentale-workspace at bounding box center [199, 112] width 398 height 225
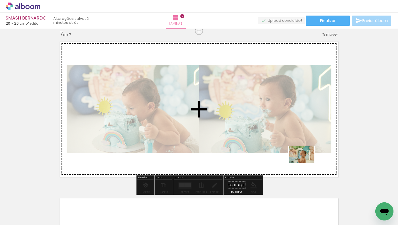
drag, startPoint x: 351, startPoint y: 212, endPoint x: 305, endPoint y: 162, distance: 68.4
click at [305, 162] on quentale-workspace at bounding box center [199, 112] width 398 height 225
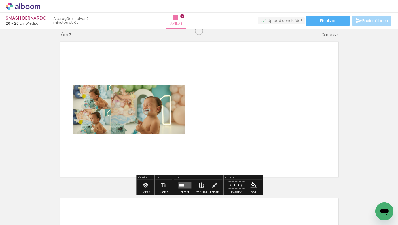
scroll to position [0, 335]
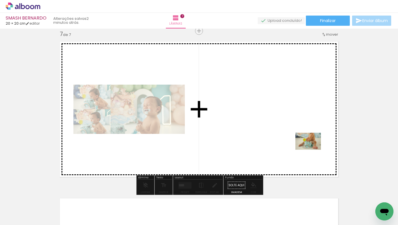
drag, startPoint x: 327, startPoint y: 212, endPoint x: 312, endPoint y: 150, distance: 64.1
click at [312, 150] on quentale-workspace at bounding box center [199, 112] width 398 height 225
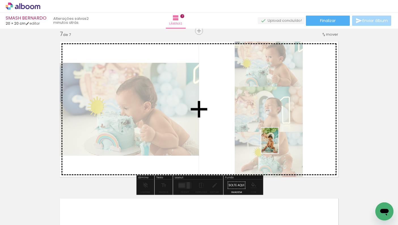
drag, startPoint x: 360, startPoint y: 210, endPoint x: 277, endPoint y: 143, distance: 106.8
click at [277, 143] on quentale-workspace at bounding box center [199, 112] width 398 height 225
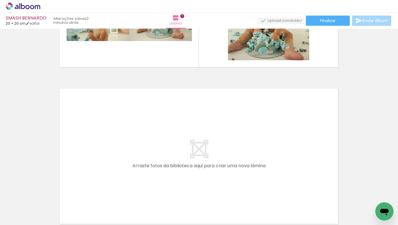
scroll to position [1074, 0]
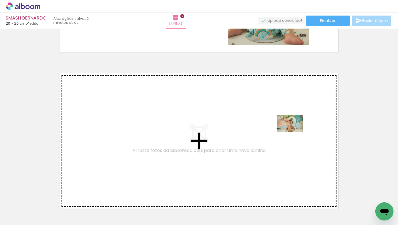
drag, startPoint x: 368, startPoint y: 203, endPoint x: 274, endPoint y: 138, distance: 113.9
click at [274, 138] on quentale-workspace at bounding box center [199, 112] width 398 height 225
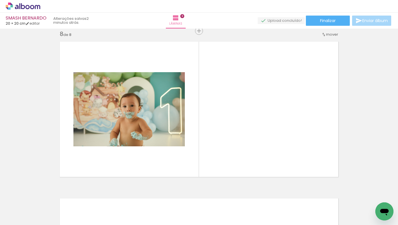
scroll to position [0, 563]
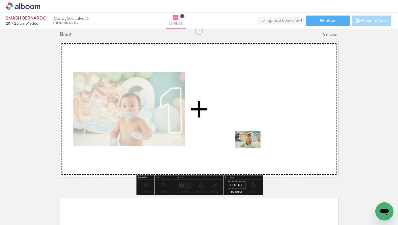
drag, startPoint x: 194, startPoint y: 208, endPoint x: 254, endPoint y: 146, distance: 85.7
click at [254, 146] on quentale-workspace at bounding box center [199, 112] width 398 height 225
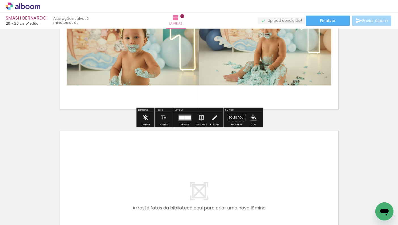
scroll to position [1178, 0]
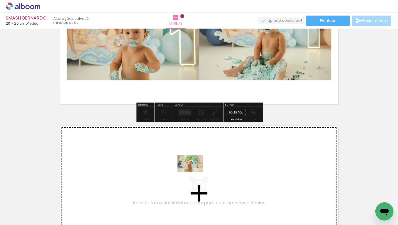
drag, startPoint x: 227, startPoint y: 205, endPoint x: 194, endPoint y: 173, distance: 45.7
click at [194, 173] on quentale-workspace at bounding box center [199, 112] width 398 height 225
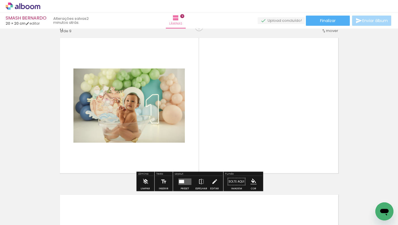
scroll to position [1264, 0]
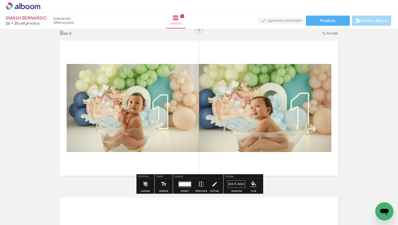
drag, startPoint x: 353, startPoint y: 207, endPoint x: 289, endPoint y: 139, distance: 94.0
click at [289, 139] on quentale-workspace at bounding box center [199, 112] width 398 height 225
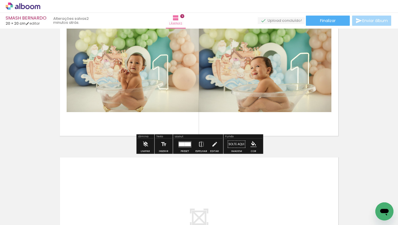
scroll to position [1330, 0]
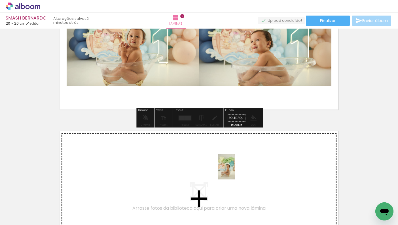
drag, startPoint x: 261, startPoint y: 204, endPoint x: 235, endPoint y: 171, distance: 42.2
click at [235, 171] on quentale-workspace at bounding box center [199, 112] width 398 height 225
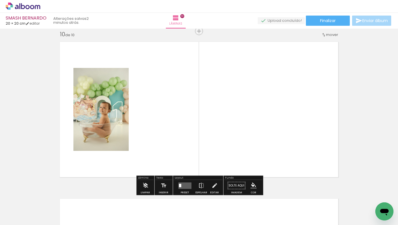
scroll to position [1419, 0]
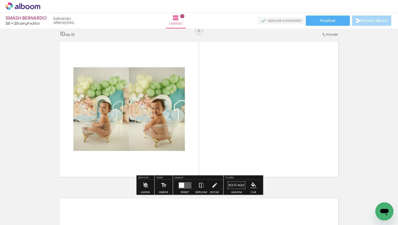
drag, startPoint x: 285, startPoint y: 208, endPoint x: 247, endPoint y: 151, distance: 69.0
click at [247, 151] on quentale-workspace at bounding box center [199, 112] width 398 height 225
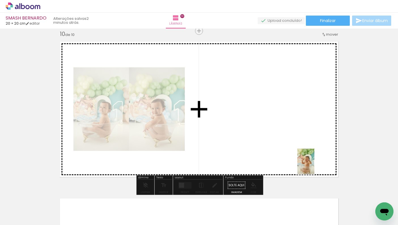
drag, startPoint x: 323, startPoint y: 205, endPoint x: 313, endPoint y: 164, distance: 42.4
click at [313, 164] on quentale-workspace at bounding box center [199, 112] width 398 height 225
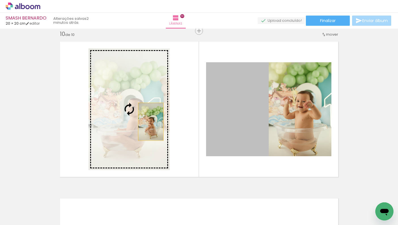
drag, startPoint x: 254, startPoint y: 124, endPoint x: 150, endPoint y: 122, distance: 104.3
click at [0, 0] on slot at bounding box center [0, 0] width 0 height 0
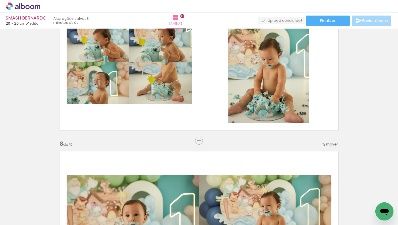
scroll to position [854, 0]
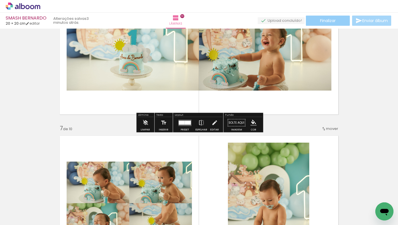
click at [327, 18] on paper-button "Finalizar" at bounding box center [328, 21] width 44 height 10
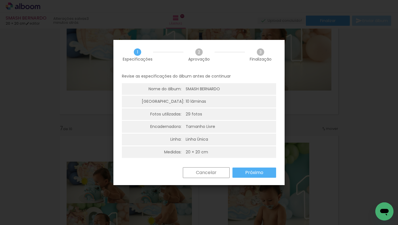
click at [0, 0] on slot "Próximo" at bounding box center [0, 0] width 0 height 0
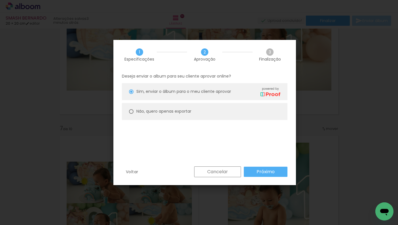
click at [0, 0] on slot "Não, quero apenas exportar" at bounding box center [0, 0] width 0 height 0
type paper-radio-button "on"
click at [0, 0] on slot "Próximo" at bounding box center [0, 0] width 0 height 0
type input "Alta, 300 DPI"
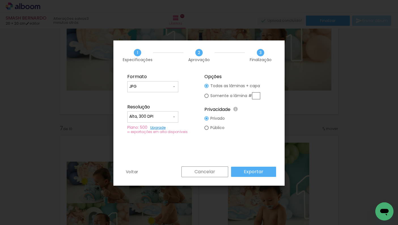
click at [0, 0] on slot "Exportar" at bounding box center [0, 0] width 0 height 0
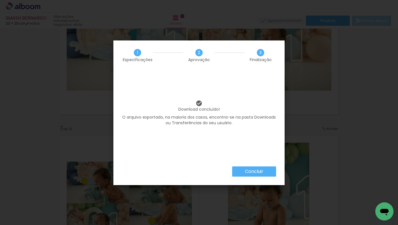
click at [258, 175] on paper-button "Concluir" at bounding box center [254, 172] width 44 height 10
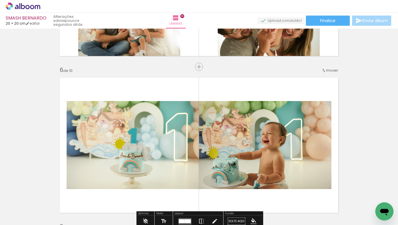
scroll to position [755, 0]
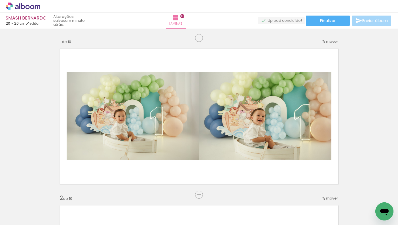
scroll to position [0, 563]
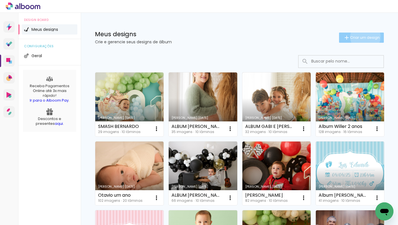
click at [364, 37] on span "Criar um design" at bounding box center [364, 38] width 29 height 4
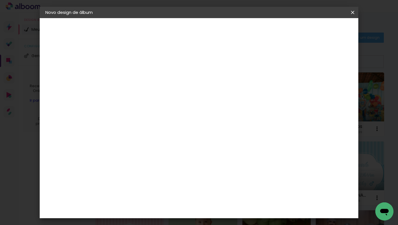
click at [138, 78] on input at bounding box center [138, 76] width 0 height 9
type input "lucas 25x25"
type paper-input "lucas 25x25"
click at [196, 34] on paper-button "Avançar" at bounding box center [182, 30] width 28 height 10
click at [0, 0] on slot "Tamanho Livre" at bounding box center [0, 0] width 0 height 0
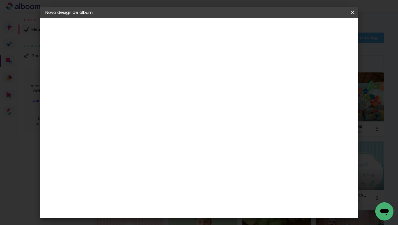
click at [0, 0] on slot "Avançar" at bounding box center [0, 0] width 0 height 0
click at [237, 175] on input "60" at bounding box center [232, 176] width 15 height 8
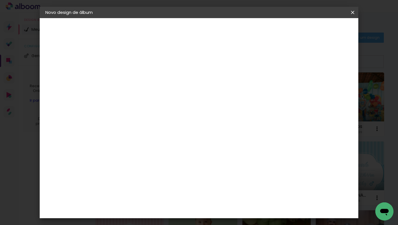
type input "50"
type paper-input "50"
click at [126, 136] on input "30" at bounding box center [120, 135] width 15 height 8
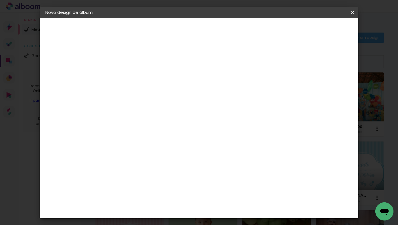
type input "25"
type paper-input "25"
click at [321, 29] on span "Iniciar design" at bounding box center [308, 30] width 26 height 4
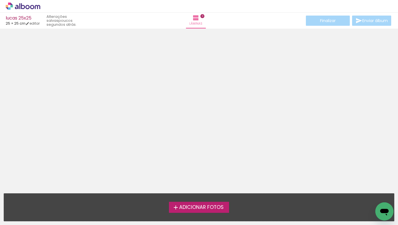
click at [208, 206] on span "Adicionar Fotos" at bounding box center [201, 207] width 44 height 5
click at [0, 0] on input "file" at bounding box center [0, 0] width 0 height 0
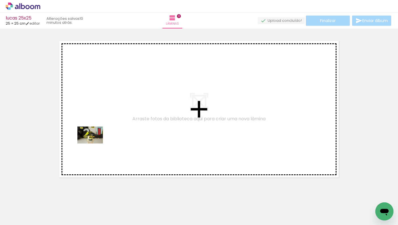
drag, startPoint x: 62, startPoint y: 207, endPoint x: 97, endPoint y: 139, distance: 76.8
click at [97, 139] on quentale-workspace at bounding box center [199, 112] width 398 height 225
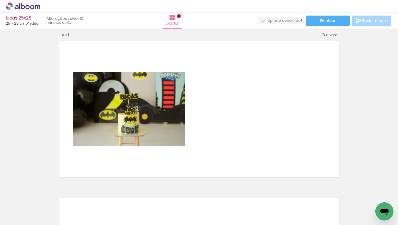
scroll to position [0, 628]
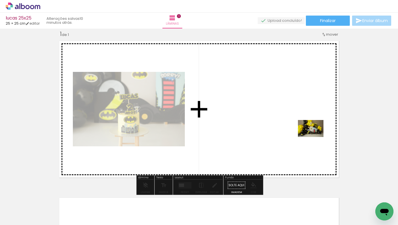
drag, startPoint x: 371, startPoint y: 205, endPoint x: 314, endPoint y: 137, distance: 89.0
click at [314, 137] on quentale-workspace at bounding box center [199, 112] width 398 height 225
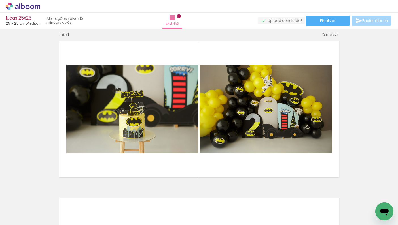
scroll to position [0, 0]
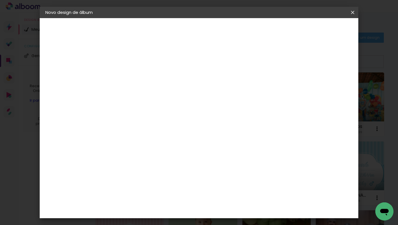
click at [0, 0] on iron-icon at bounding box center [0, 0] width 0 height 0
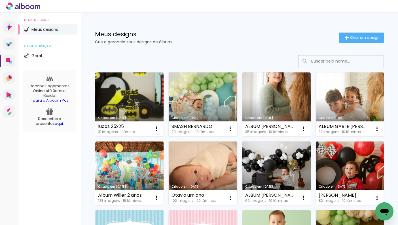
click at [136, 97] on link "Criado em [DATE]" at bounding box center [129, 105] width 68 height 64
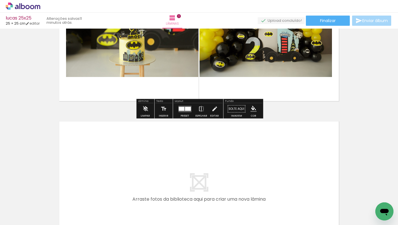
scroll to position [96, 0]
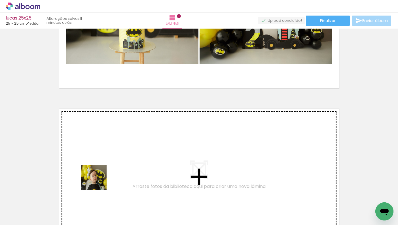
drag, startPoint x: 91, startPoint y: 207, endPoint x: 99, endPoint y: 175, distance: 32.8
click at [99, 175] on quentale-workspace at bounding box center [199, 112] width 398 height 225
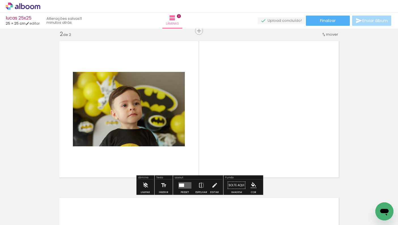
scroll to position [0, 18]
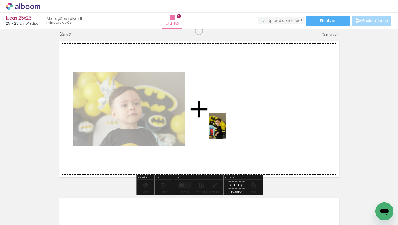
drag, startPoint x: 200, startPoint y: 209, endPoint x: 225, endPoint y: 131, distance: 82.3
click at [225, 131] on quentale-workspace at bounding box center [199, 112] width 398 height 225
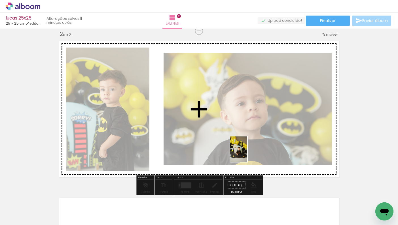
drag, startPoint x: 237, startPoint y: 205, endPoint x: 246, endPoint y: 153, distance: 53.0
click at [246, 153] on quentale-workspace at bounding box center [199, 112] width 398 height 225
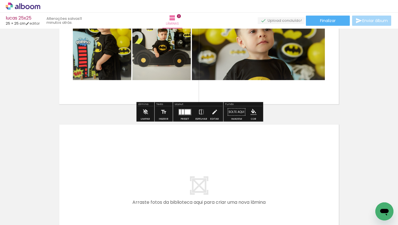
scroll to position [247, 0]
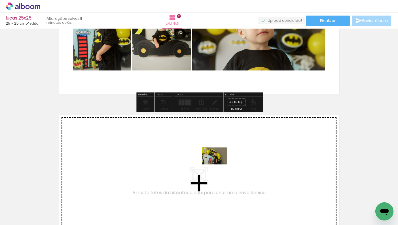
click at [218, 164] on quentale-workspace at bounding box center [199, 112] width 398 height 225
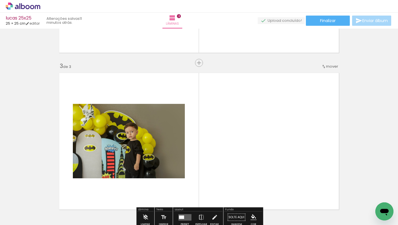
scroll to position [321, 0]
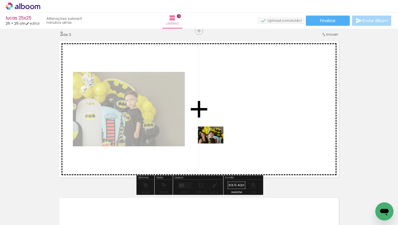
click at [214, 143] on quentale-workspace at bounding box center [199, 112] width 398 height 225
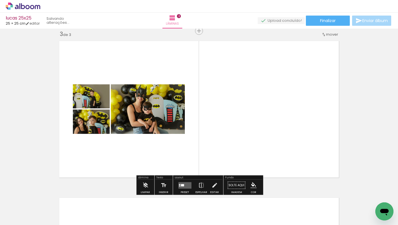
drag, startPoint x: 140, startPoint y: 207, endPoint x: 212, endPoint y: 169, distance: 80.7
click at [212, 169] on quentale-workspace at bounding box center [199, 112] width 398 height 225
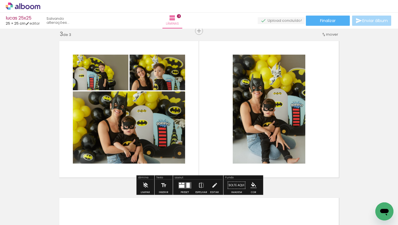
drag, startPoint x: 166, startPoint y: 203, endPoint x: 233, endPoint y: 141, distance: 91.2
click at [233, 141] on quentale-workspace at bounding box center [199, 112] width 398 height 225
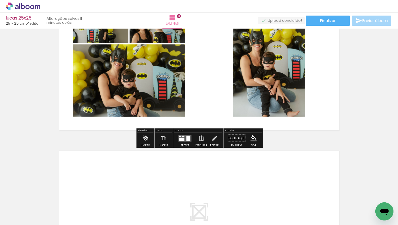
scroll to position [385, 0]
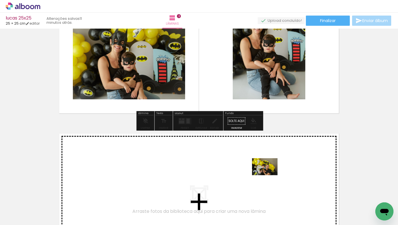
drag, startPoint x: 297, startPoint y: 207, endPoint x: 268, endPoint y: 174, distance: 42.7
click at [268, 174] on quentale-workspace at bounding box center [199, 112] width 398 height 225
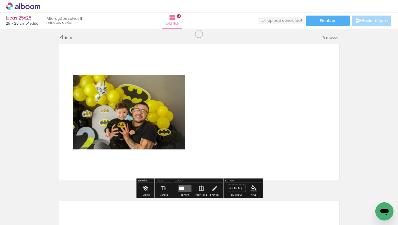
scroll to position [478, 0]
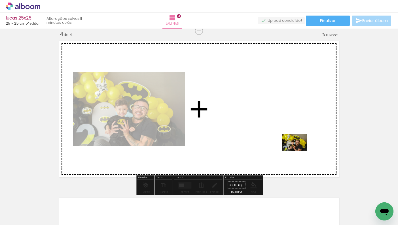
drag, startPoint x: 321, startPoint y: 210, endPoint x: 297, endPoint y: 149, distance: 65.5
click at [297, 149] on quentale-workspace at bounding box center [199, 112] width 398 height 225
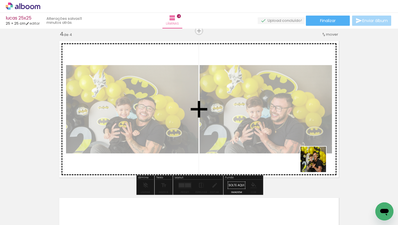
drag, startPoint x: 360, startPoint y: 212, endPoint x: 314, endPoint y: 159, distance: 70.5
click at [314, 159] on quentale-workspace at bounding box center [199, 112] width 398 height 225
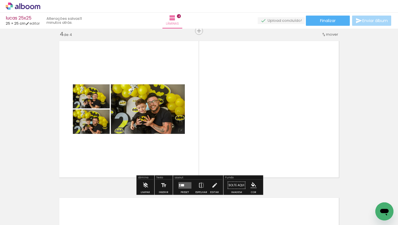
scroll to position [0, 132]
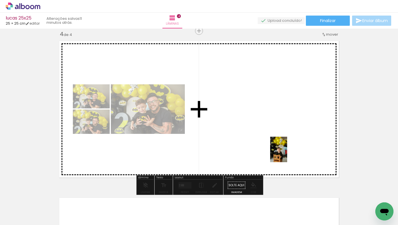
click at [286, 154] on quentale-workspace at bounding box center [199, 112] width 398 height 225
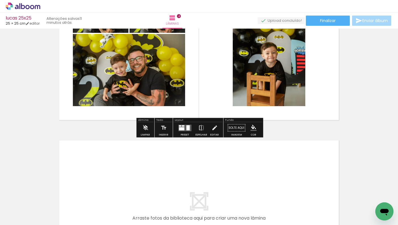
scroll to position [551, 0]
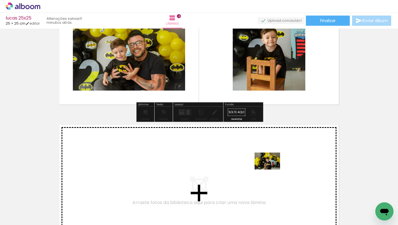
drag, startPoint x: 306, startPoint y: 203, endPoint x: 271, endPoint y: 170, distance: 48.1
click at [271, 170] on quentale-workspace at bounding box center [199, 112] width 398 height 225
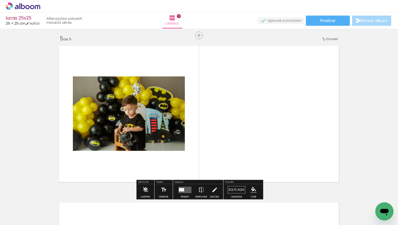
scroll to position [635, 0]
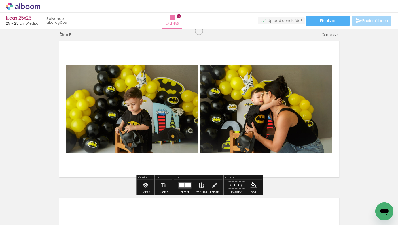
drag, startPoint x: 339, startPoint y: 204, endPoint x: 298, endPoint y: 151, distance: 67.6
click at [298, 151] on quentale-workspace at bounding box center [199, 112] width 398 height 225
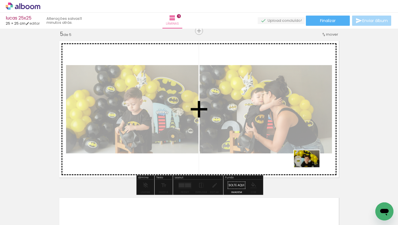
drag, startPoint x: 365, startPoint y: 208, endPoint x: 311, endPoint y: 167, distance: 68.0
click at [311, 167] on quentale-workspace at bounding box center [199, 112] width 398 height 225
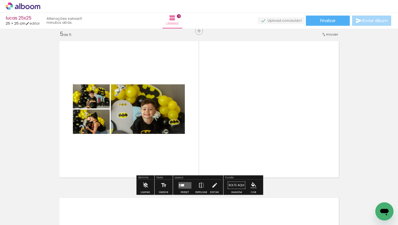
scroll to position [0, 205]
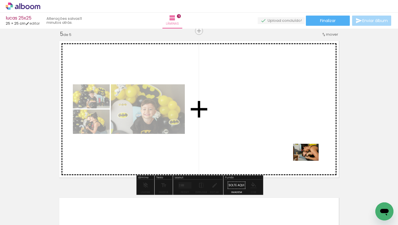
drag, startPoint x: 333, startPoint y: 208, endPoint x: 310, endPoint y: 161, distance: 52.7
click at [310, 161] on quentale-workspace at bounding box center [199, 112] width 398 height 225
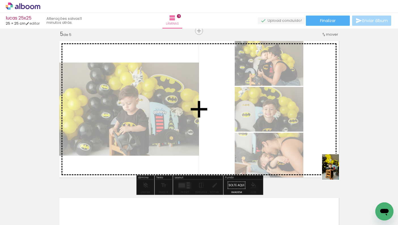
drag, startPoint x: 361, startPoint y: 214, endPoint x: 338, endPoint y: 171, distance: 49.7
click at [338, 171] on quentale-workspace at bounding box center [199, 112] width 398 height 225
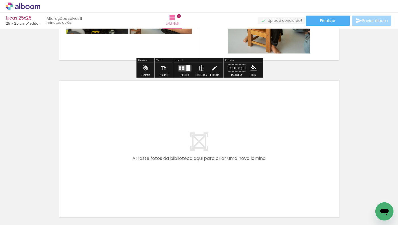
scroll to position [0, 321]
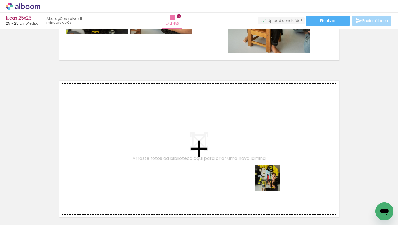
drag, startPoint x: 281, startPoint y: 207, endPoint x: 269, endPoint y: 177, distance: 32.3
click at [269, 177] on quentale-workspace at bounding box center [199, 112] width 398 height 225
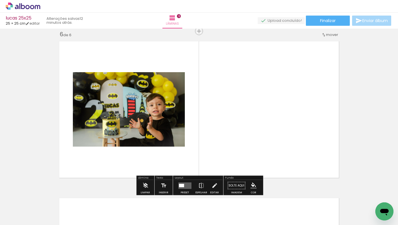
scroll to position [792, 0]
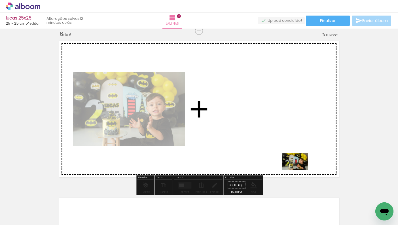
drag, startPoint x: 315, startPoint y: 207, endPoint x: 299, endPoint y: 169, distance: 40.6
click at [299, 169] on quentale-workspace at bounding box center [199, 112] width 398 height 225
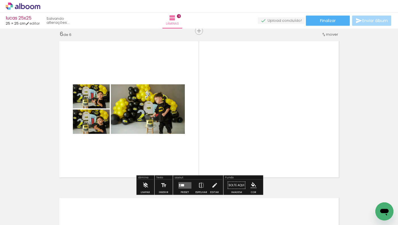
drag, startPoint x: 344, startPoint y: 208, endPoint x: 321, endPoint y: 167, distance: 46.8
click at [321, 167] on quentale-workspace at bounding box center [199, 112] width 398 height 225
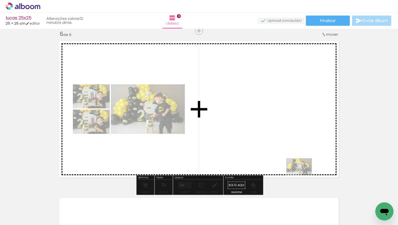
drag, startPoint x: 299, startPoint y: 208, endPoint x: 303, endPoint y: 175, distance: 33.4
click at [303, 175] on quentale-workspace at bounding box center [199, 112] width 398 height 225
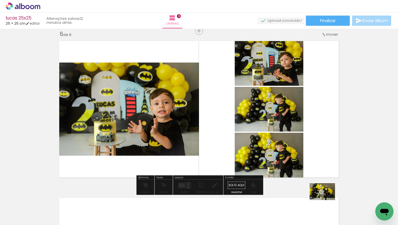
drag, startPoint x: 329, startPoint y: 208, endPoint x: 326, endPoint y: 203, distance: 6.2
click at [326, 202] on div at bounding box center [326, 206] width 28 height 19
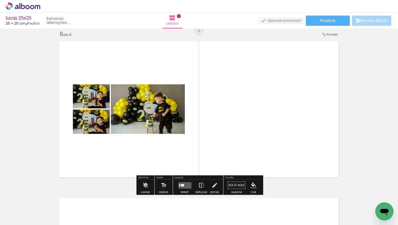
drag, startPoint x: 283, startPoint y: 158, endPoint x: 292, endPoint y: 207, distance: 49.1
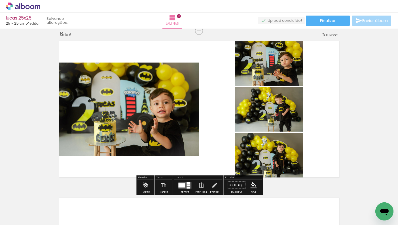
drag, startPoint x: 328, startPoint y: 209, endPoint x: 297, endPoint y: 166, distance: 53.4
click at [297, 166] on quentale-workspace at bounding box center [199, 112] width 398 height 225
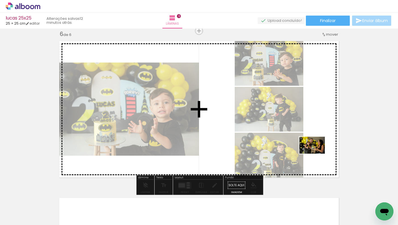
drag, startPoint x: 361, startPoint y: 205, endPoint x: 316, endPoint y: 154, distance: 68.4
click at [316, 154] on quentale-workspace at bounding box center [199, 112] width 398 height 225
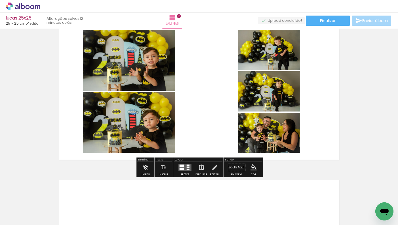
scroll to position [818, 0]
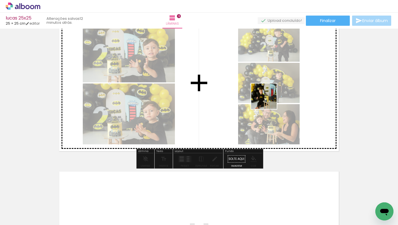
drag, startPoint x: 276, startPoint y: 203, endPoint x: 267, endPoint y: 100, distance: 103.8
click at [267, 100] on quentale-workspace at bounding box center [199, 112] width 398 height 225
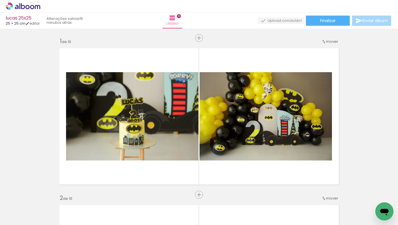
scroll to position [0, 628]
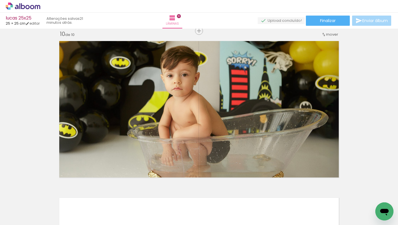
scroll to position [0, 628]
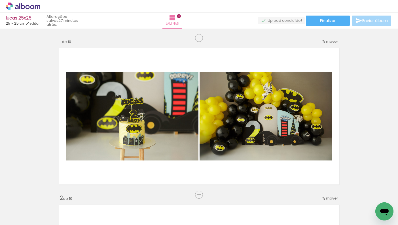
click at [175, 0] on div "› Editor de álbum" at bounding box center [199, 6] width 398 height 13
